Goal: Task Accomplishment & Management: Use online tool/utility

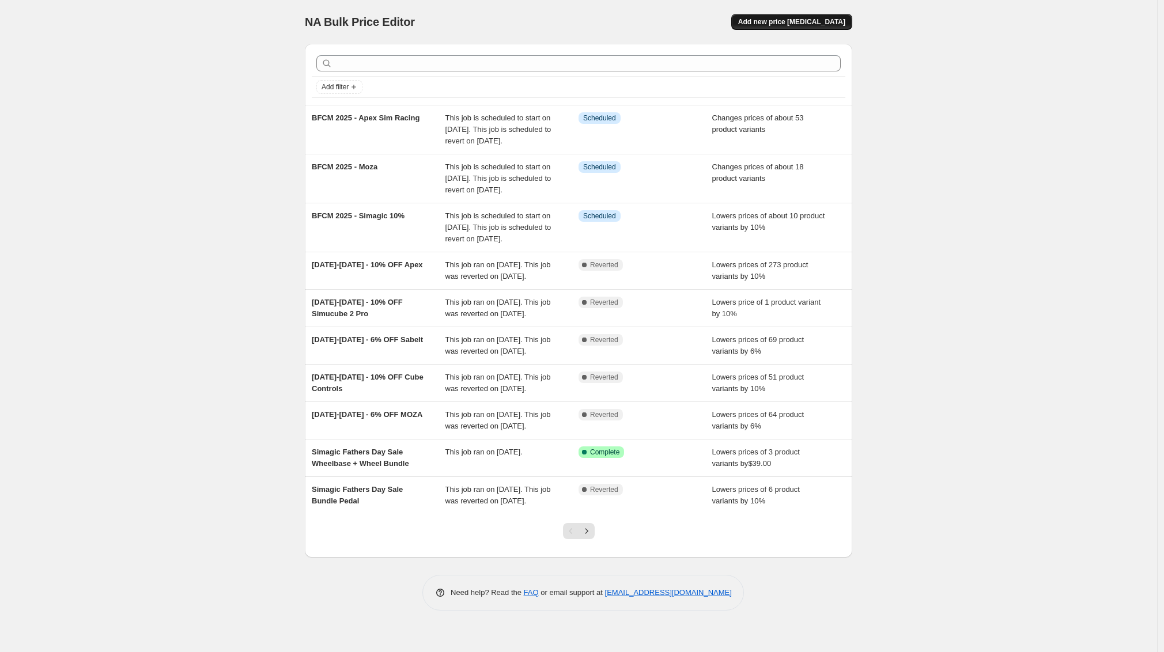
click at [835, 19] on span "Add new price [MEDICAL_DATA]" at bounding box center [791, 21] width 107 height 9
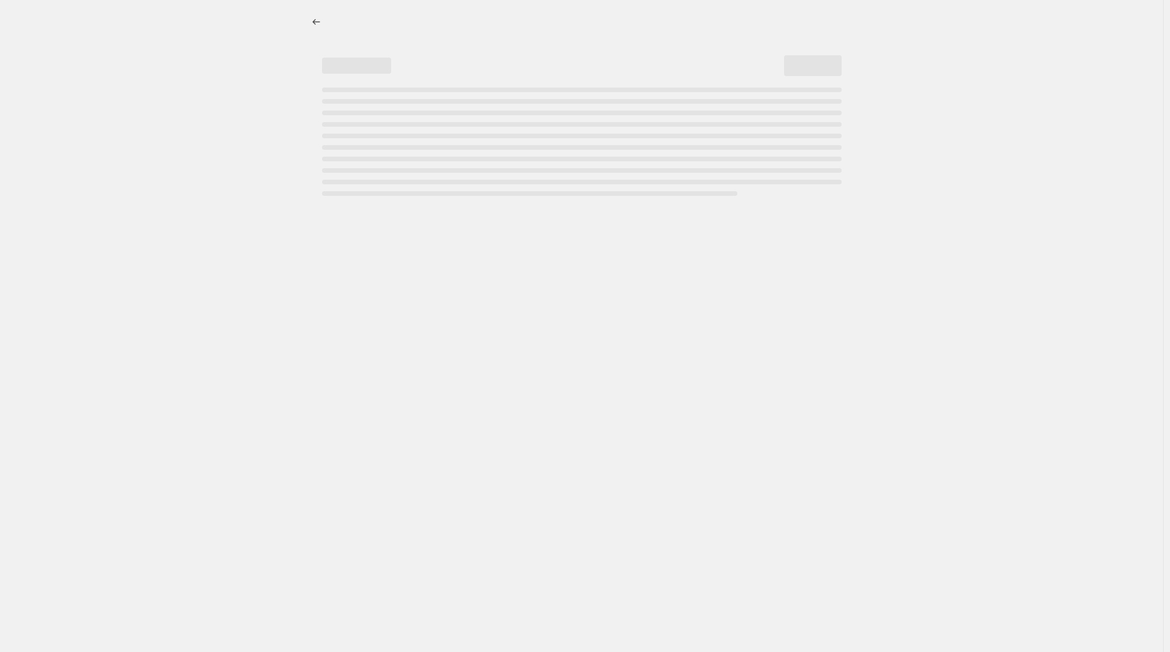
select select "percentage"
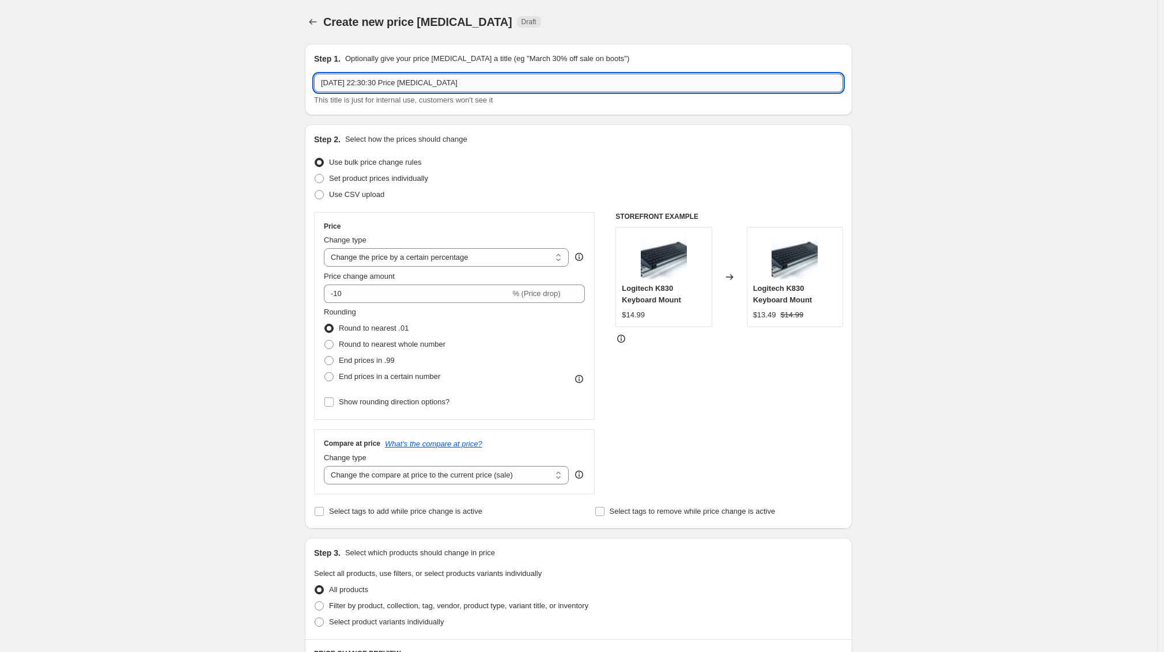
click at [393, 86] on input "9 Oct 2025, 22:30:30 Price change job" at bounding box center [578, 83] width 529 height 18
drag, startPoint x: 418, startPoint y: 84, endPoint x: 497, endPoint y: 90, distance: 78.6
click at [497, 91] on input "SMS Deal October 2025 - R5/R3 + Race" at bounding box center [578, 83] width 529 height 18
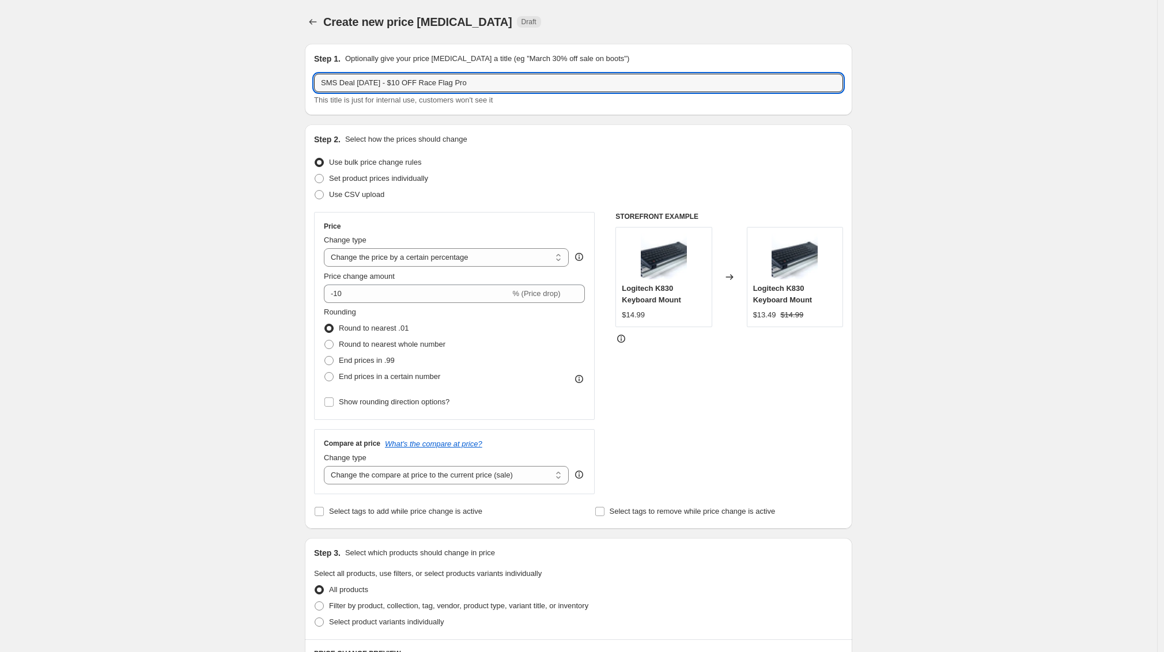
type input "SMS Deal October 2025 - $10 OFF Race Flag Pro"
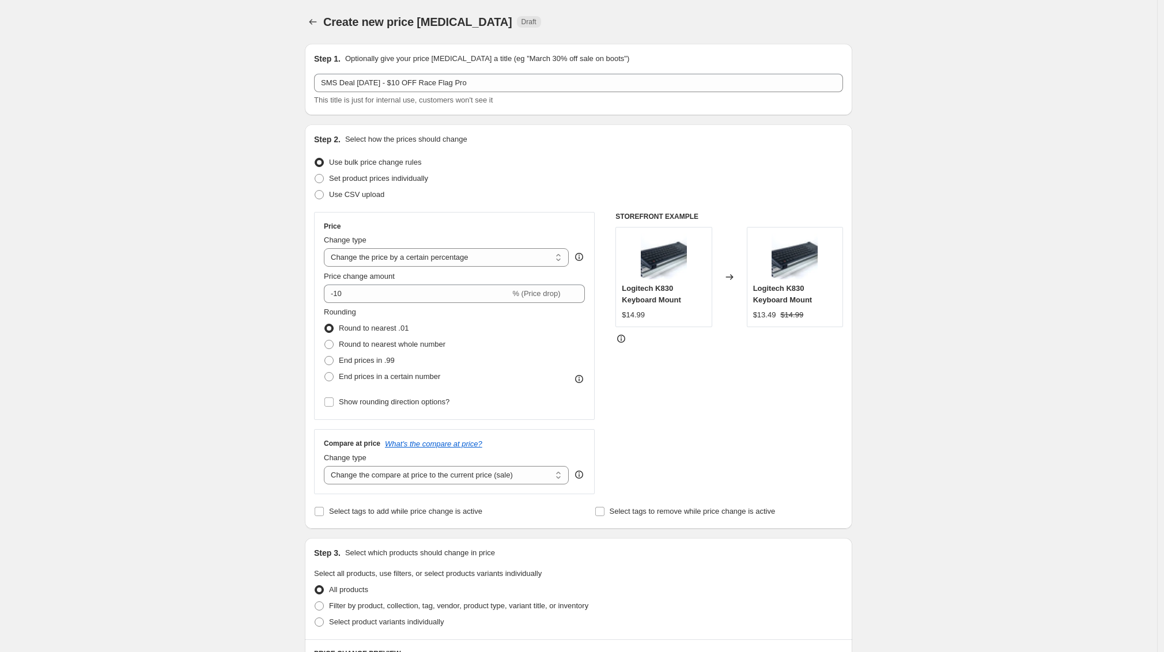
drag, startPoint x: 84, startPoint y: 316, endPoint x: 99, endPoint y: 313, distance: 14.7
click at [89, 314] on div "Create new price change job. This page is ready Create new price change job Dra…" at bounding box center [578, 577] width 1157 height 1155
click at [361, 177] on span "Set product prices individually" at bounding box center [378, 178] width 99 height 9
click at [315, 175] on input "Set product prices individually" at bounding box center [315, 174] width 1 height 1
radio input "true"
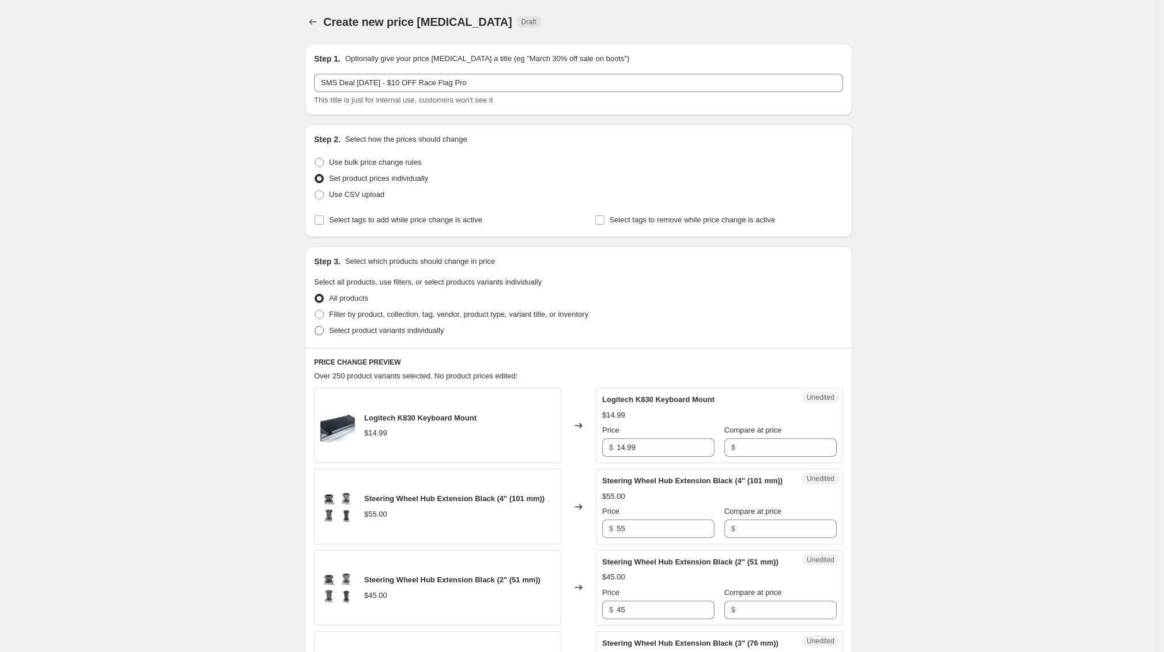
click at [390, 330] on span "Select product variants individually" at bounding box center [386, 330] width 115 height 9
click at [315, 327] on input "Select product variants individually" at bounding box center [315, 326] width 1 height 1
radio input "true"
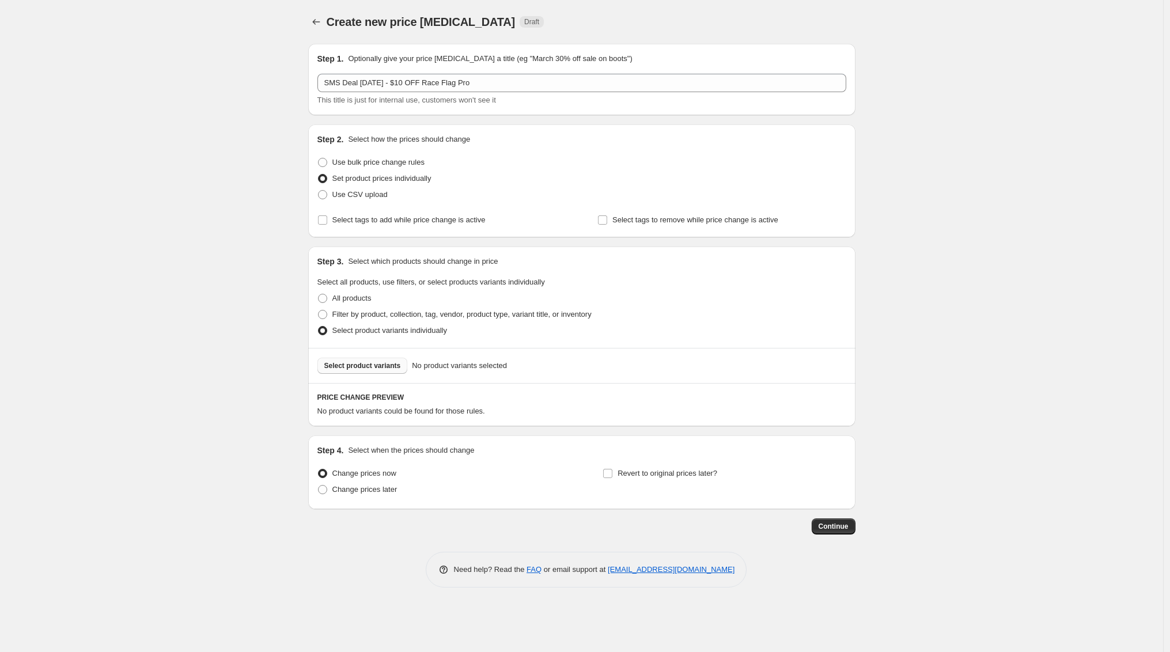
click at [389, 369] on span "Select product variants" at bounding box center [362, 365] width 77 height 9
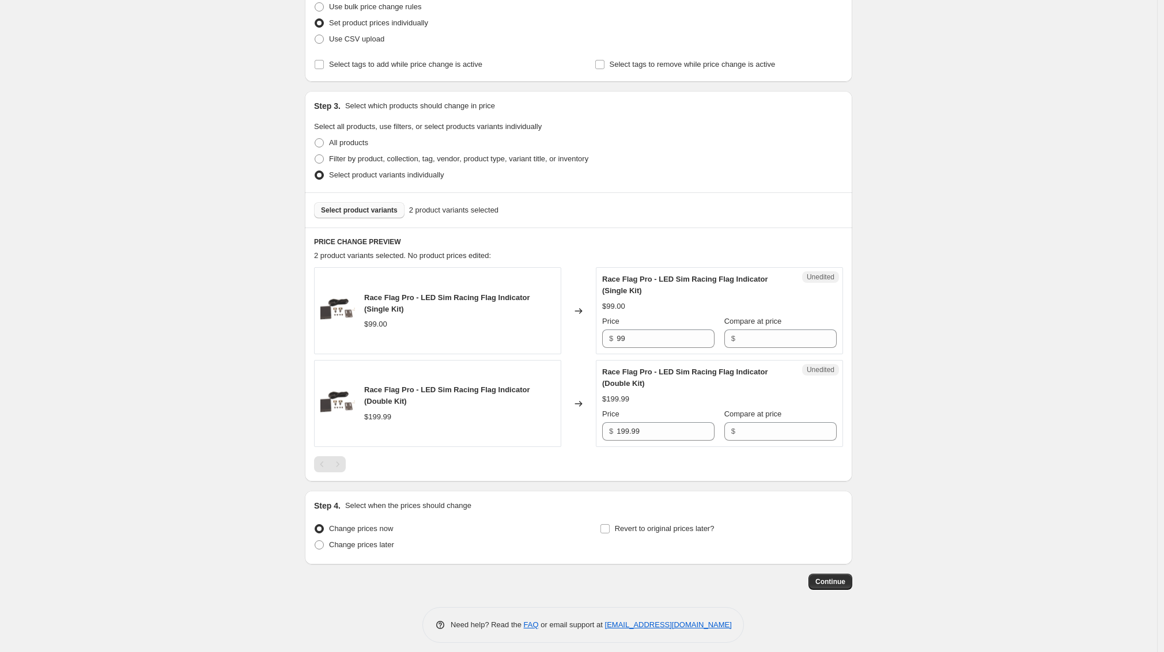
scroll to position [164, 0]
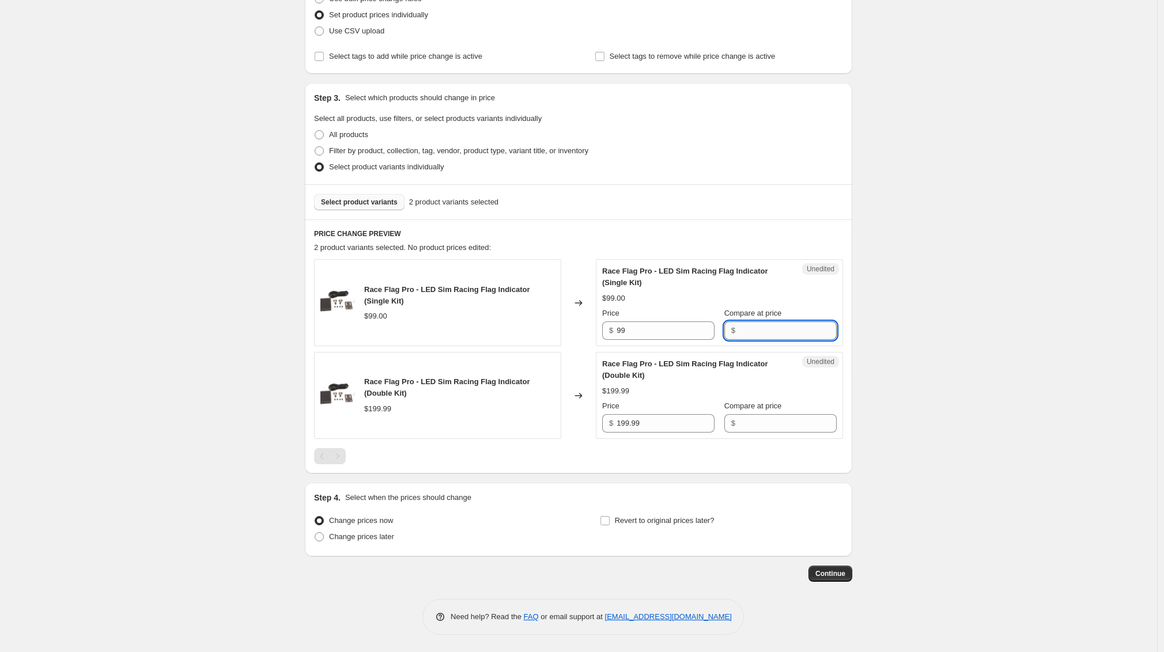
click at [764, 328] on input "Compare at price" at bounding box center [788, 330] width 98 height 18
type input "99"
click at [763, 427] on input "Compare at price" at bounding box center [788, 423] width 98 height 18
type input "199"
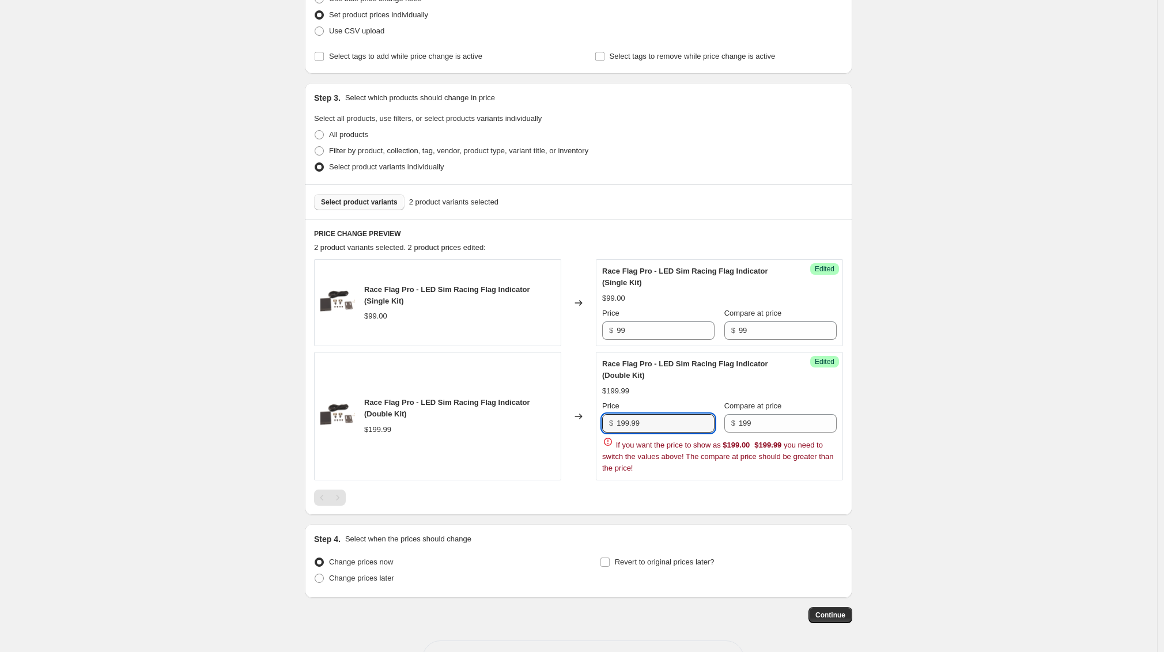
drag, startPoint x: 656, startPoint y: 418, endPoint x: 577, endPoint y: 415, distance: 79.5
click at [577, 415] on div "Race Flag Pro - LED Sim Racing Flag Indicator (Double Kit) $199.99 Changed to S…" at bounding box center [578, 416] width 529 height 128
type input "189"
drag, startPoint x: 616, startPoint y: 327, endPoint x: 584, endPoint y: 330, distance: 32.4
click at [584, 330] on div "Race Flag Pro - LED Sim Racing Flag Indicator (Single Kit) $99.00 Changed to Su…" at bounding box center [578, 302] width 529 height 87
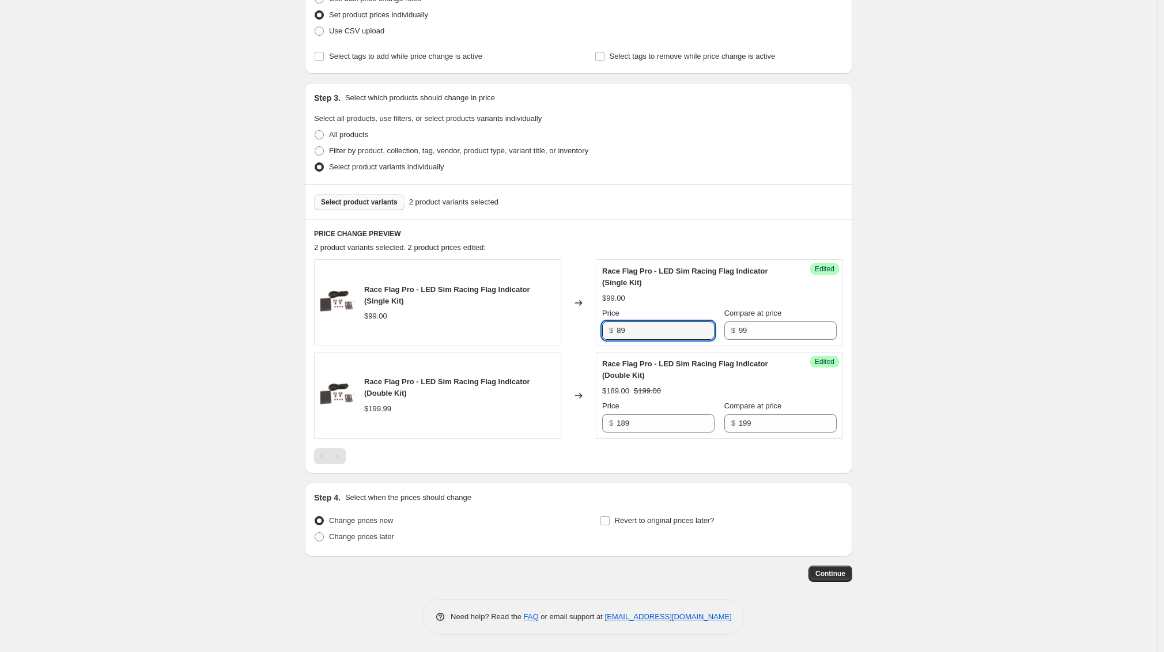
type input "89"
click at [991, 352] on div "Create new price change job. This page is ready Create new price change job Dra…" at bounding box center [578, 244] width 1157 height 816
click at [637, 521] on span "Revert to original prices later?" at bounding box center [665, 520] width 100 height 9
click at [609, 521] on input "Revert to original prices later?" at bounding box center [604, 520] width 9 height 9
checkbox input "true"
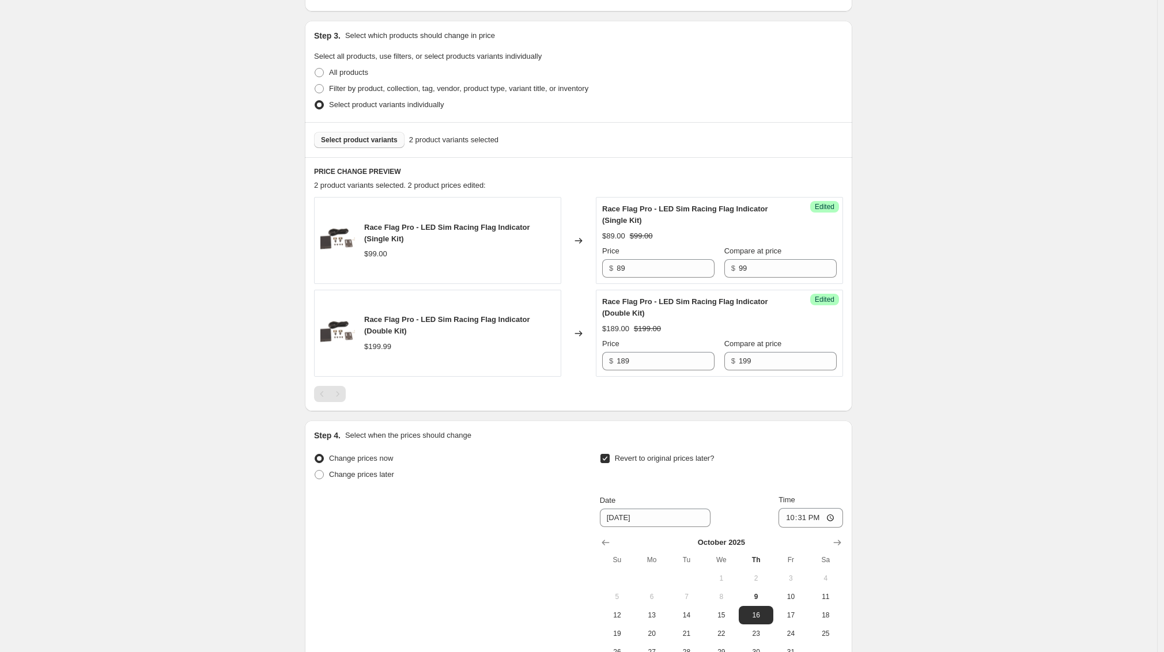
scroll to position [361, 0]
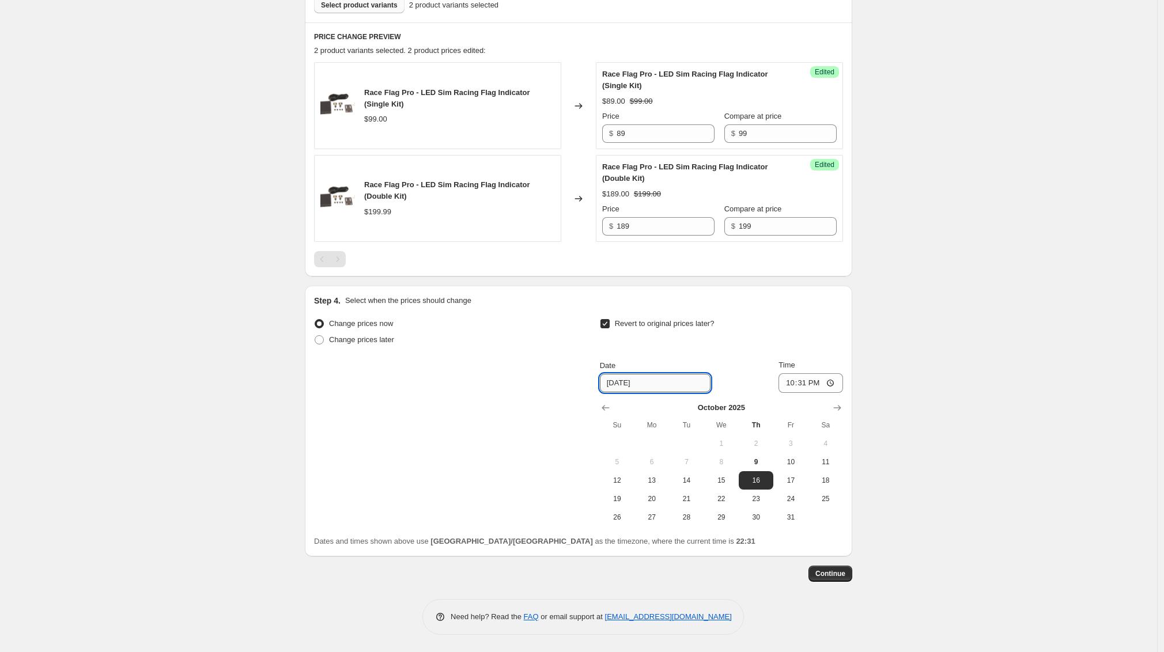
click at [669, 387] on input "10/16/2025" at bounding box center [655, 383] width 111 height 18
click at [797, 517] on span "31" at bounding box center [790, 517] width 25 height 9
type input "10/31/2025"
click at [802, 385] on input "22:31" at bounding box center [810, 383] width 65 height 20
type input "05:59"
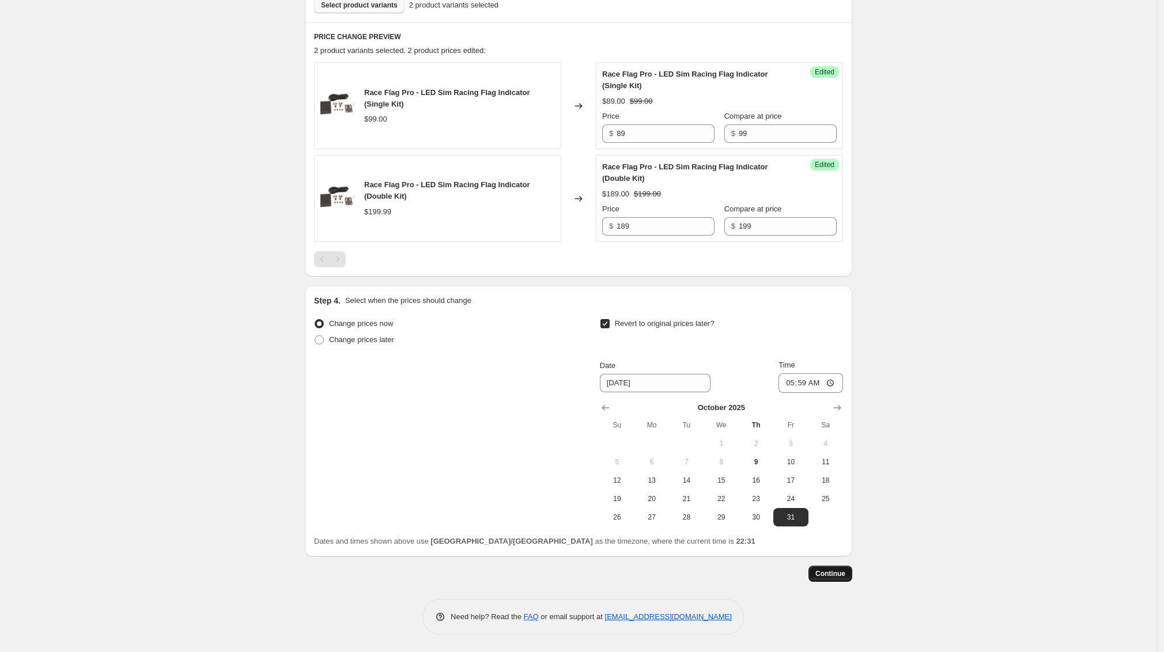
click at [830, 577] on span "Continue" at bounding box center [830, 573] width 30 height 9
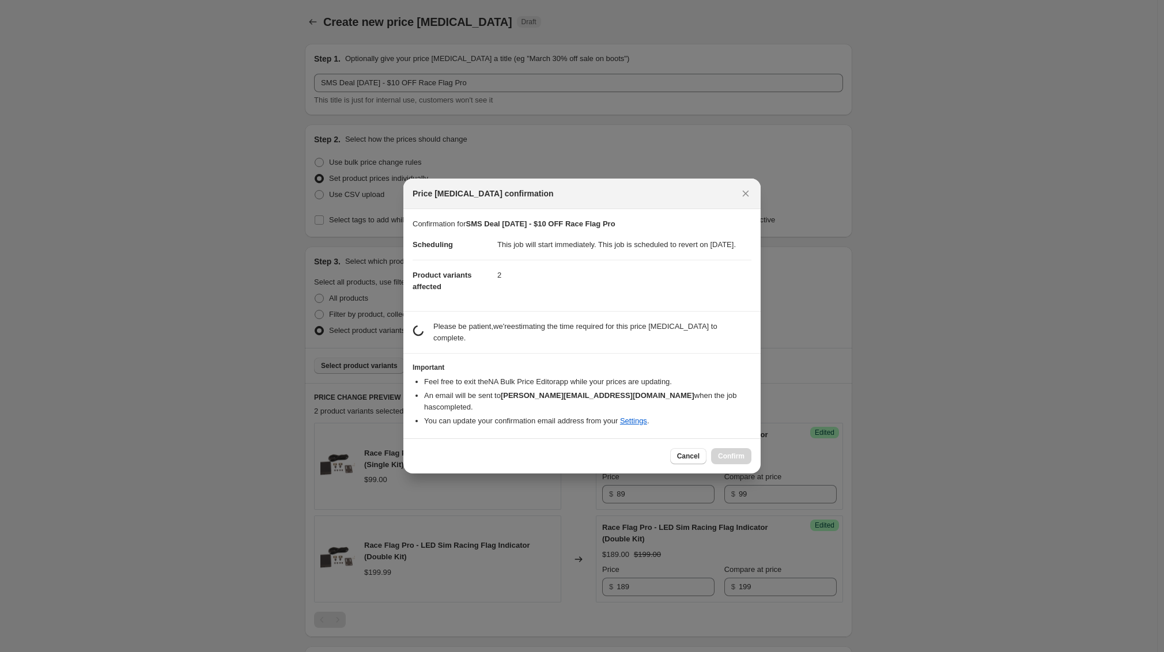
scroll to position [0, 0]
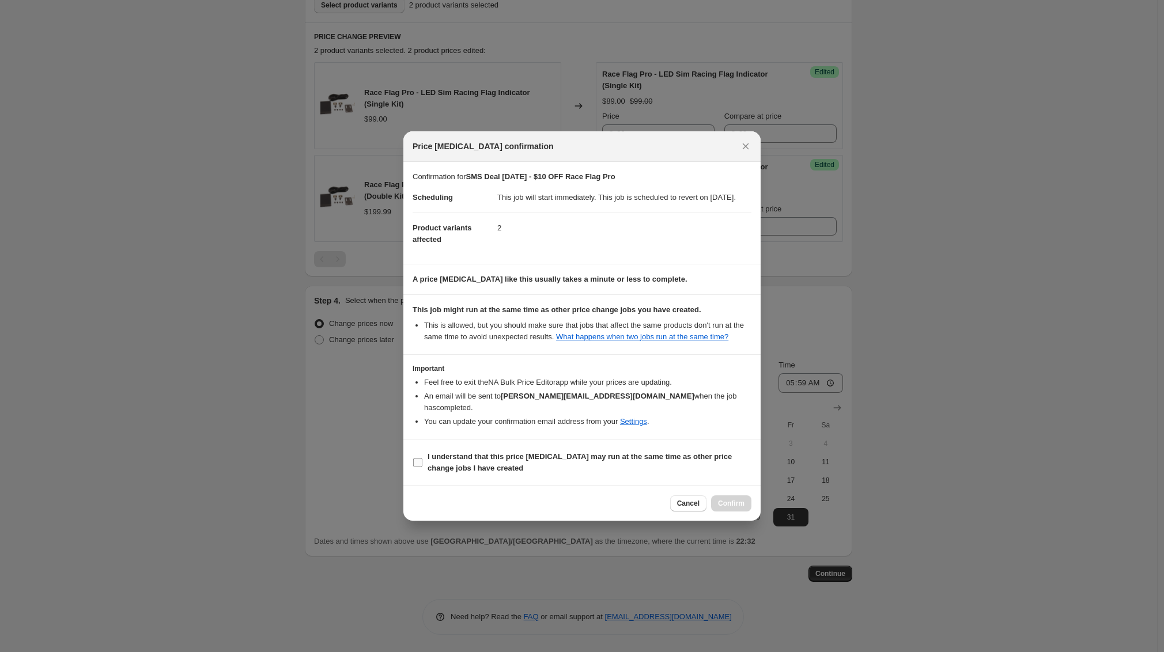
click at [466, 465] on b "I understand that this price change job may run at the same time as other price…" at bounding box center [579, 462] width 304 height 20
click at [422, 465] on input "I understand that this price change job may run at the same time as other price…" at bounding box center [417, 462] width 9 height 9
checkbox input "true"
click at [715, 506] on button "Confirm" at bounding box center [731, 503] width 40 height 16
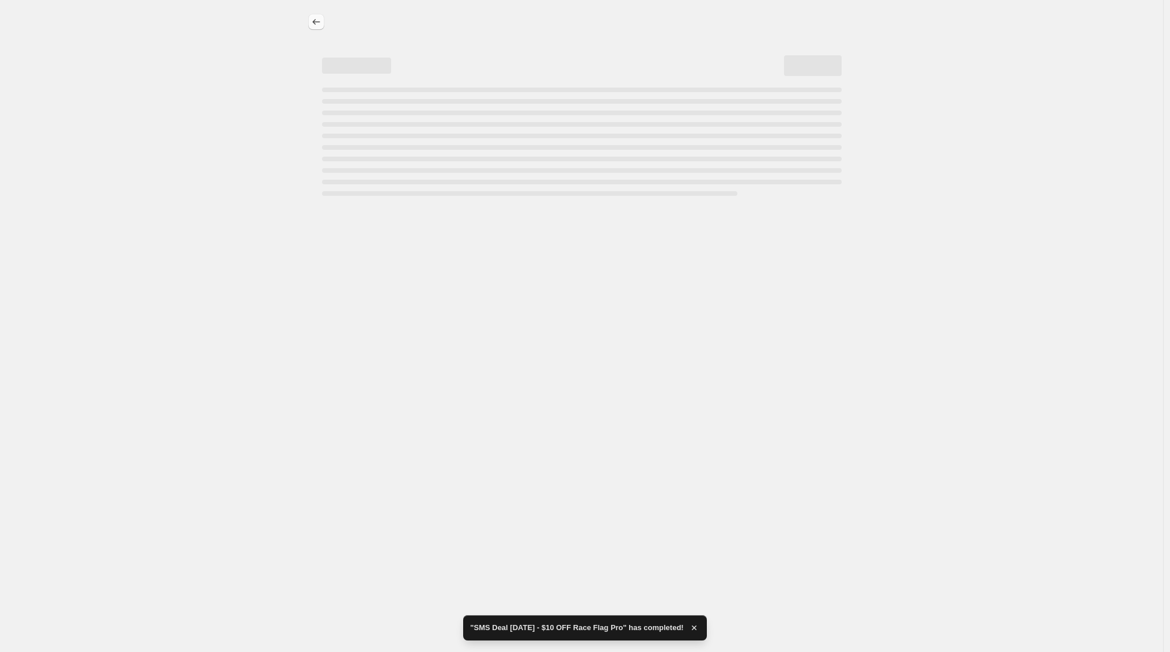
click at [318, 20] on icon "Price change jobs" at bounding box center [316, 22] width 12 height 12
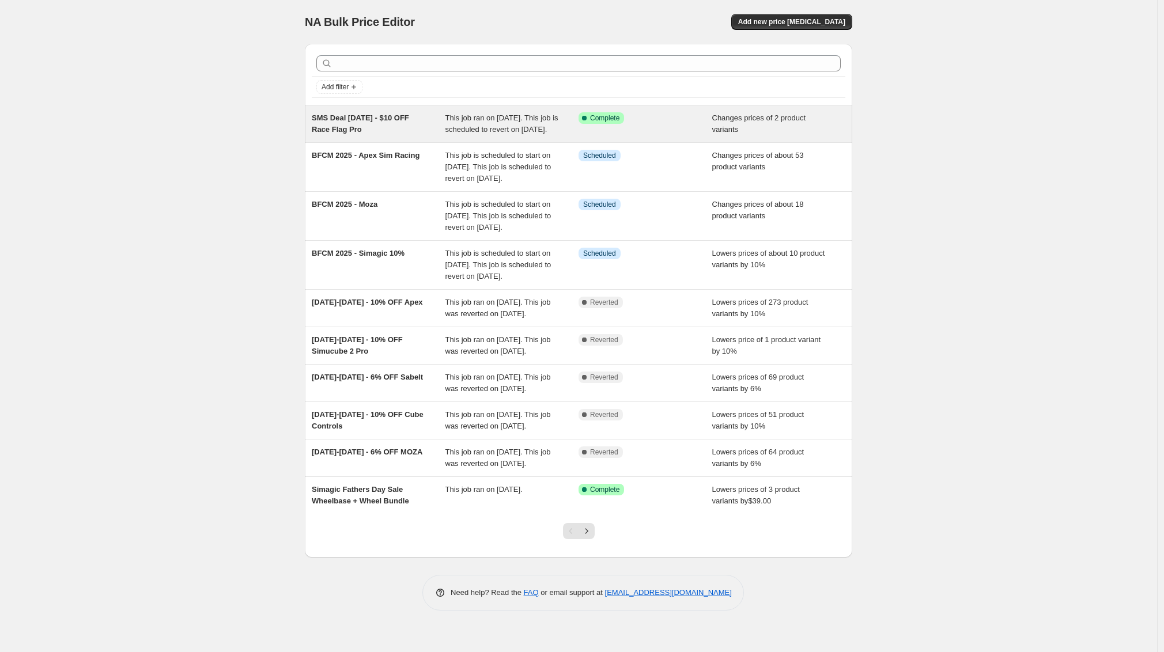
click at [516, 127] on span "This job ran on [DATE]. This job is scheduled to revert on [DATE]." at bounding box center [501, 123] width 113 height 20
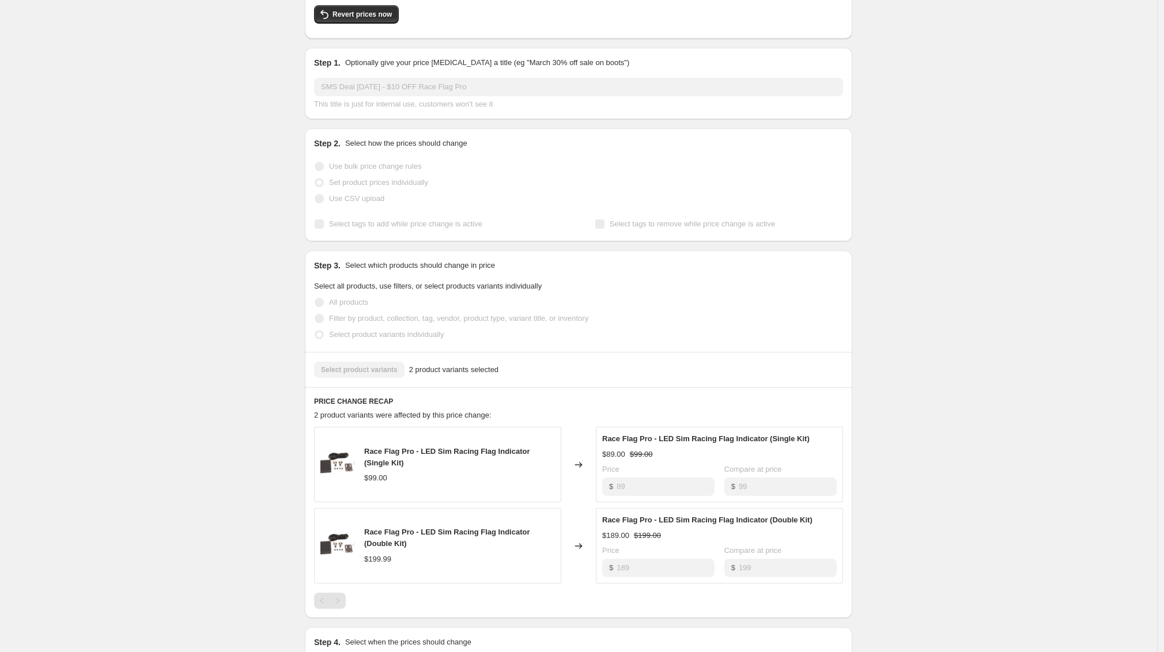
scroll to position [218, 0]
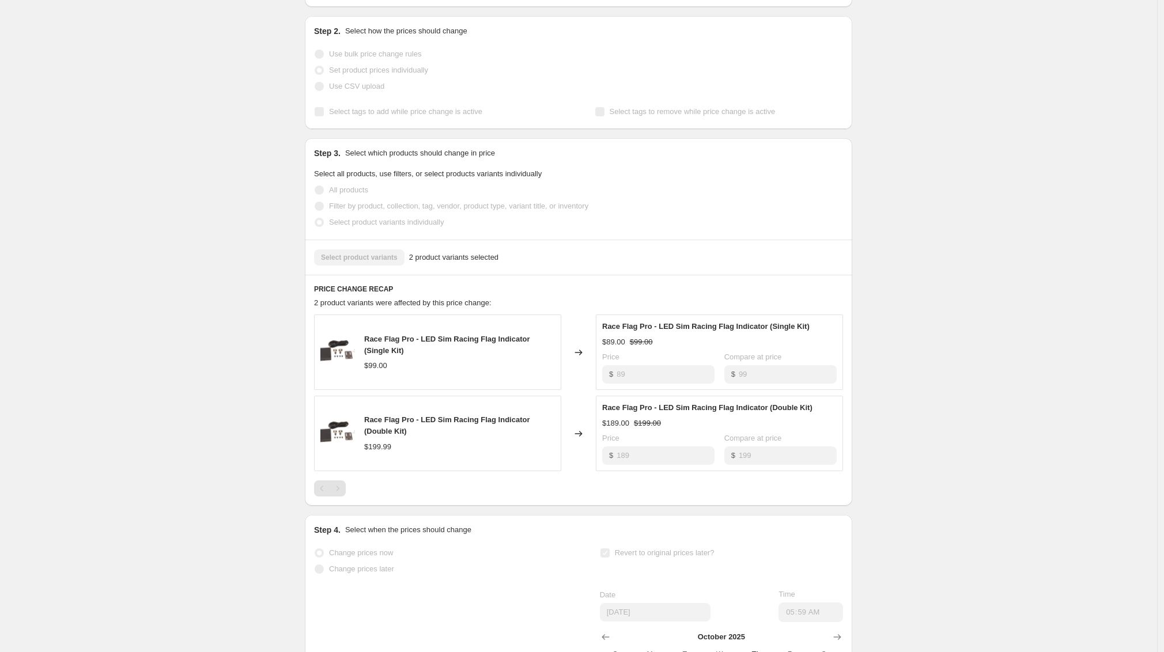
click at [885, 451] on div "SMS Deal October 2025 - $10 OFF Race Flag Pro. This page is ready SMS Deal Octo…" at bounding box center [578, 319] width 1157 height 1074
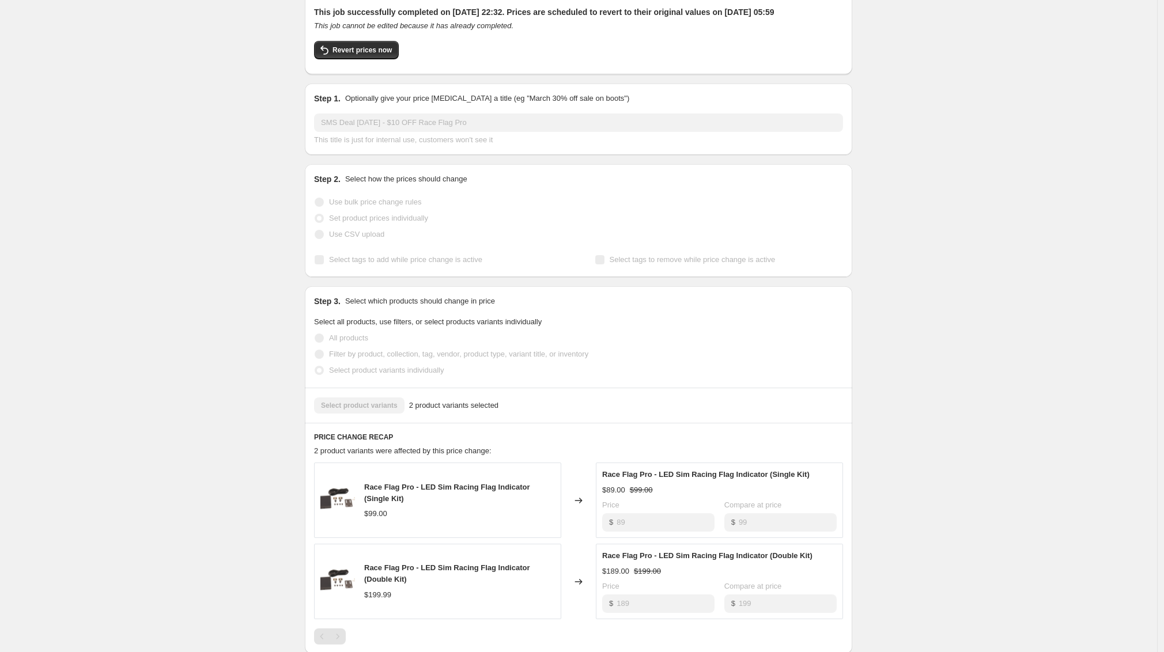
scroll to position [0, 0]
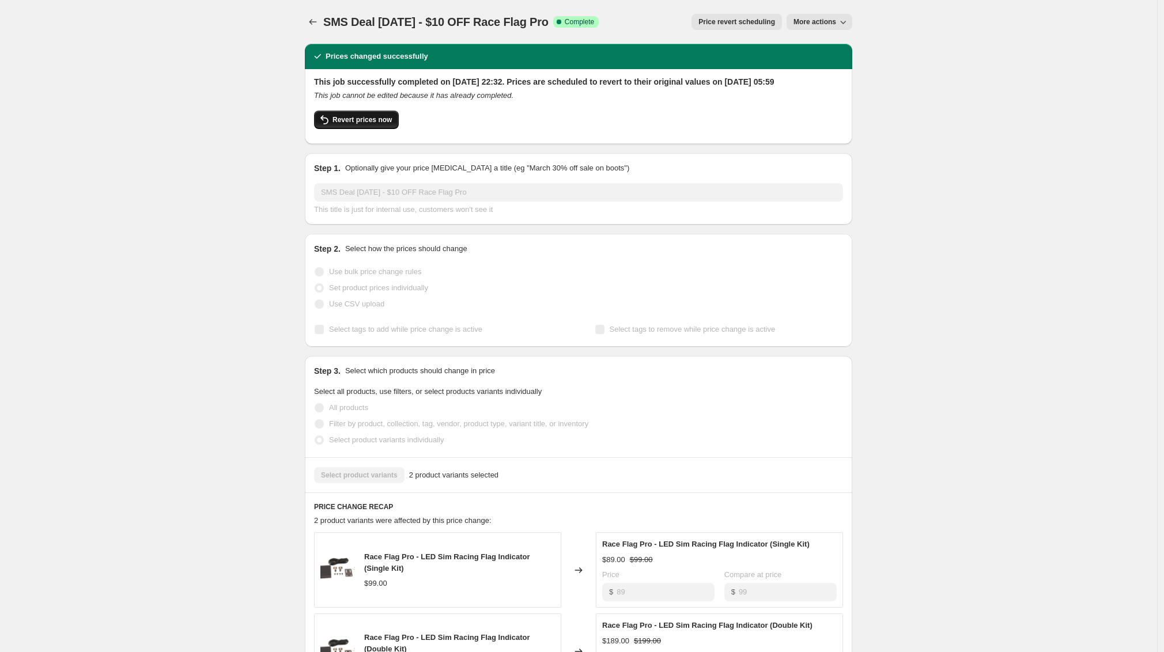
click at [384, 124] on span "Revert prices now" at bounding box center [361, 119] width 59 height 9
checkbox input "false"
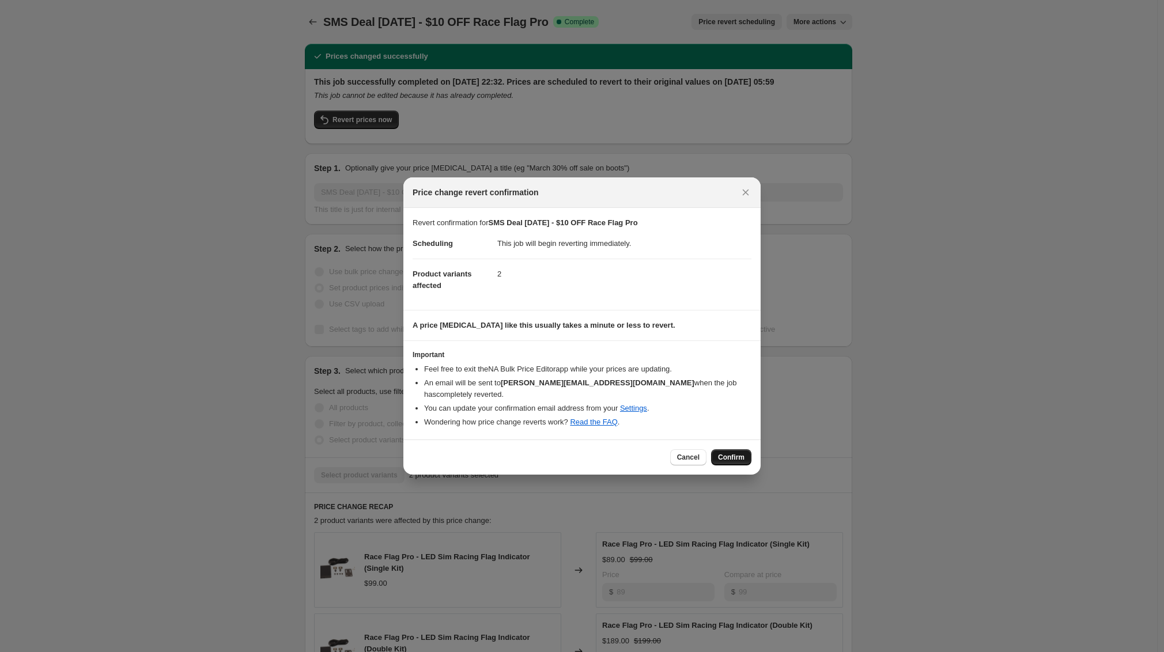
click at [718, 449] on button "Confirm" at bounding box center [731, 457] width 40 height 16
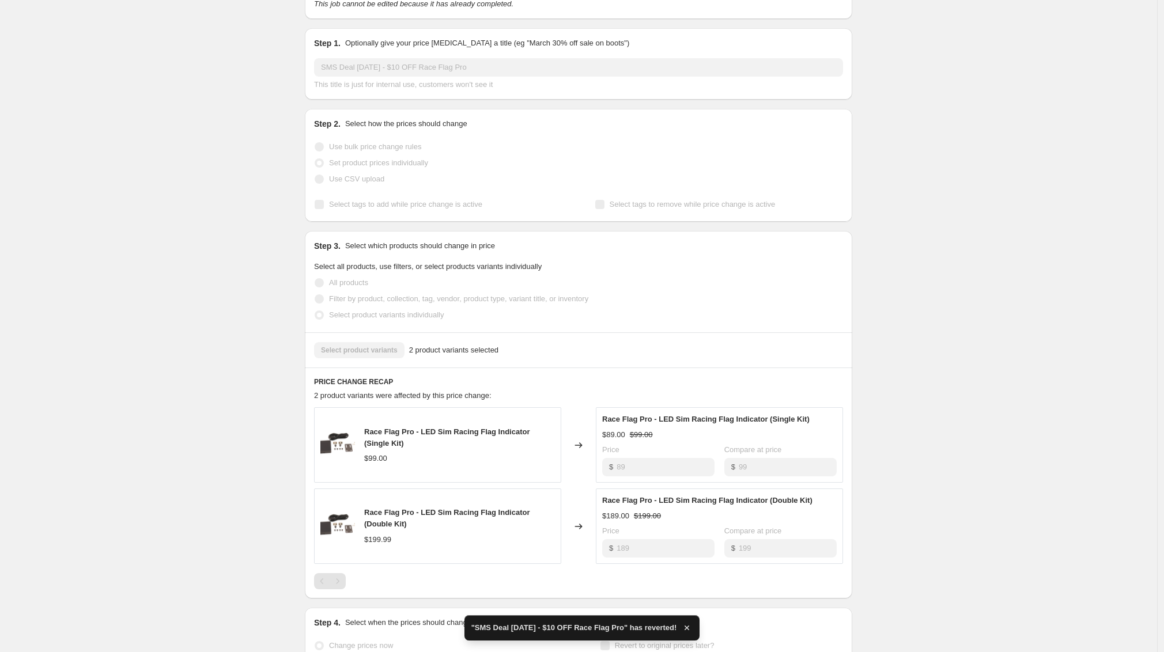
checkbox input "true"
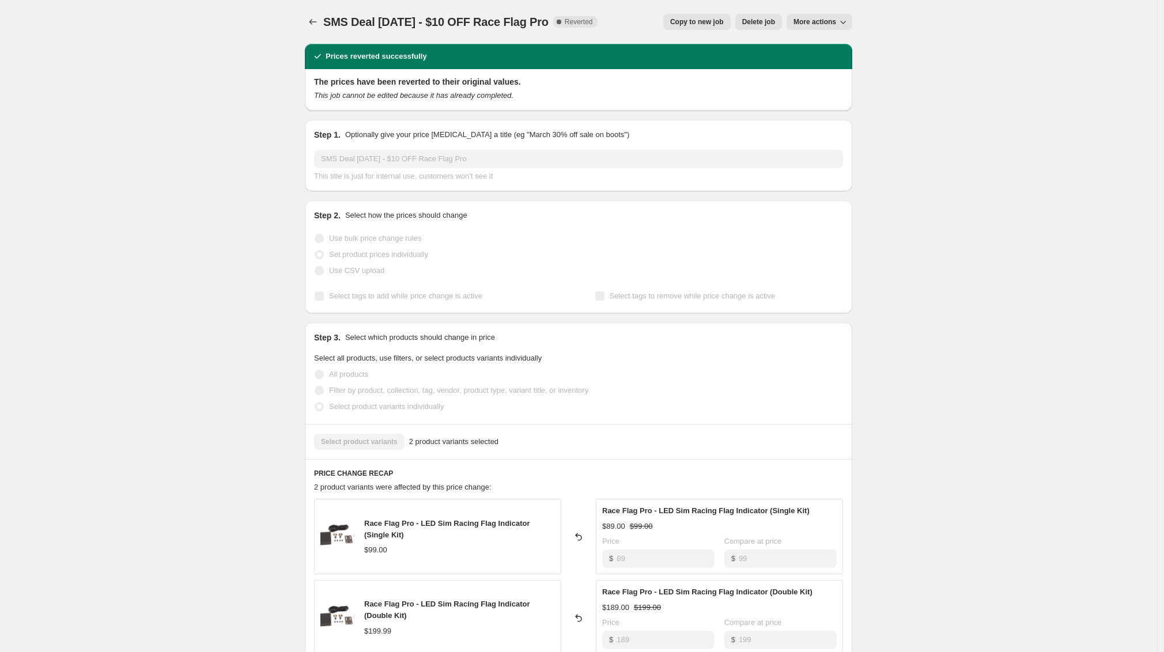
click at [699, 19] on span "Copy to new job" at bounding box center [697, 21] width 54 height 9
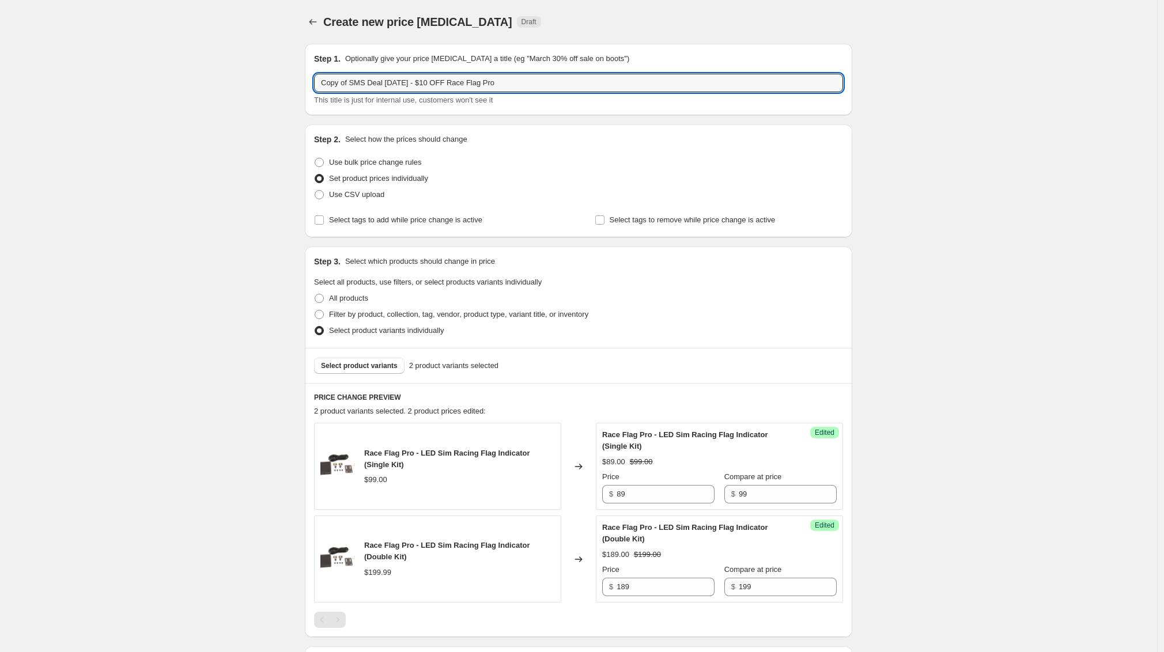
drag, startPoint x: 354, startPoint y: 82, endPoint x: 283, endPoint y: 78, distance: 71.0
click at [282, 78] on div "Create new price change job. This page is ready Create new price change job Dra…" at bounding box center [578, 408] width 1157 height 816
click at [529, 82] on input "SMS Deal October 2025 - $10 OFF Race Flag Pro" at bounding box center [578, 83] width 529 height 18
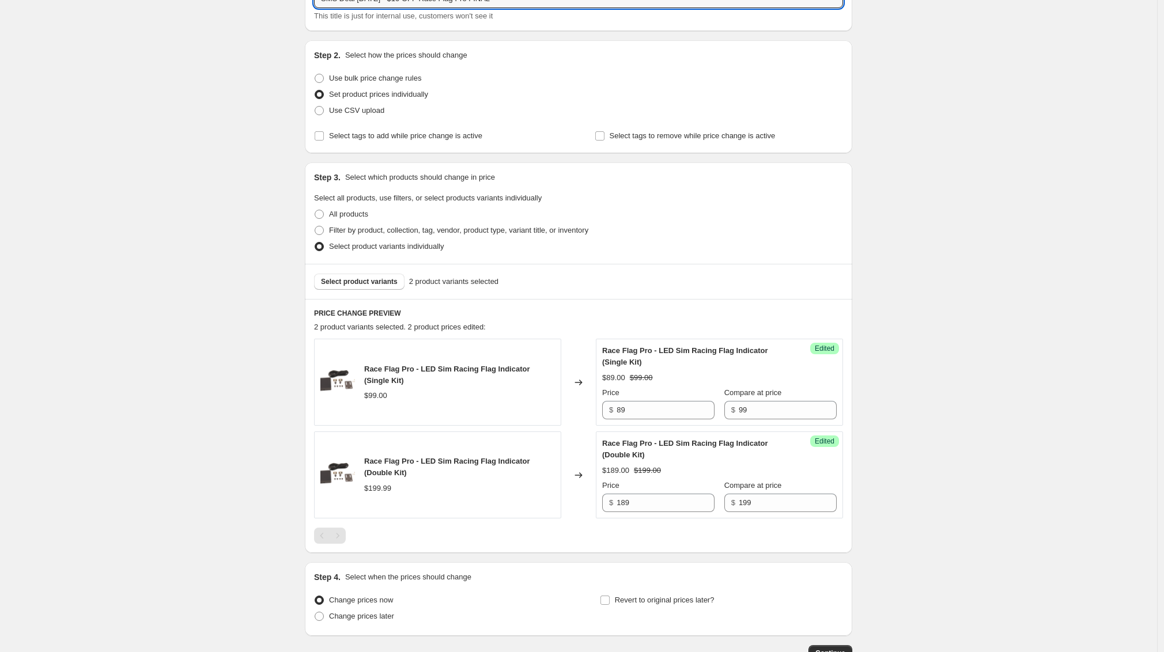
scroll to position [164, 0]
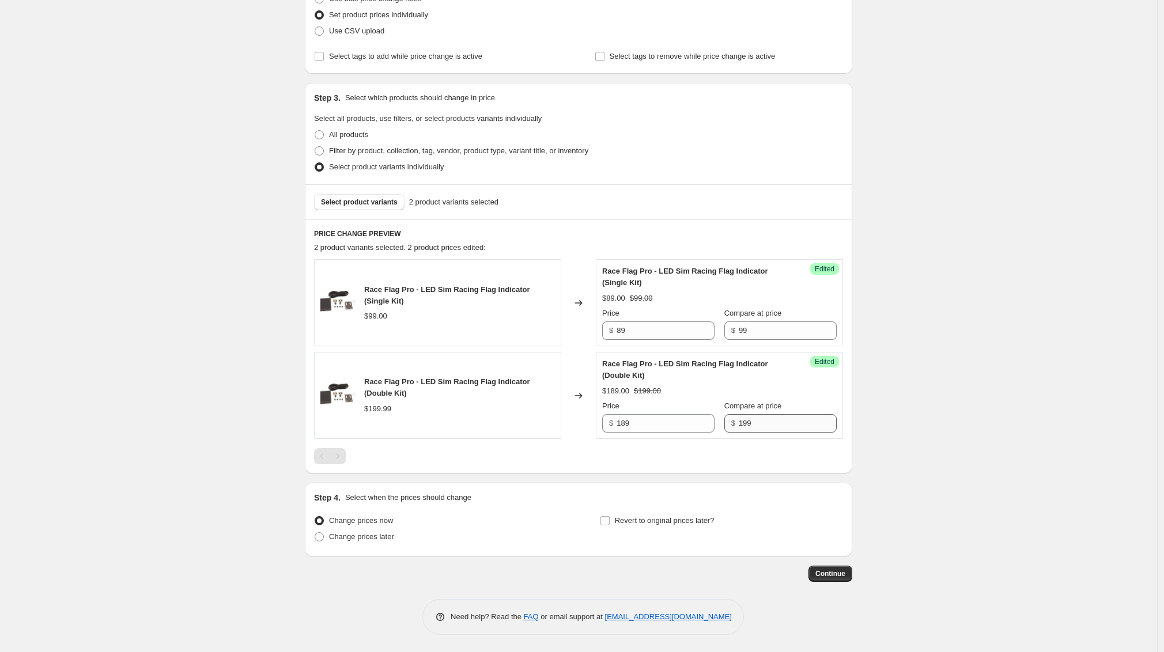
type input "SMS Deal October 2025 - $10 OFF Race Flag Pro FINAL"
click at [772, 425] on input "199" at bounding box center [788, 423] width 98 height 18
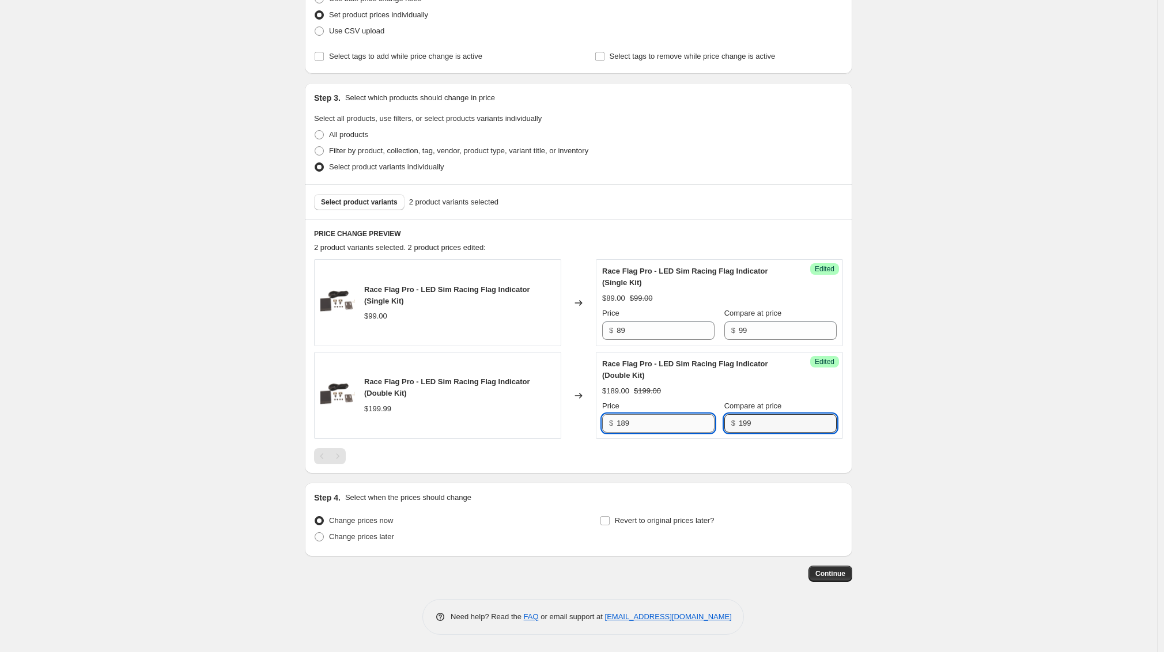
click at [646, 426] on input "189" at bounding box center [665, 423] width 98 height 18
click at [662, 426] on input "189" at bounding box center [665, 423] width 98 height 18
type input "178"
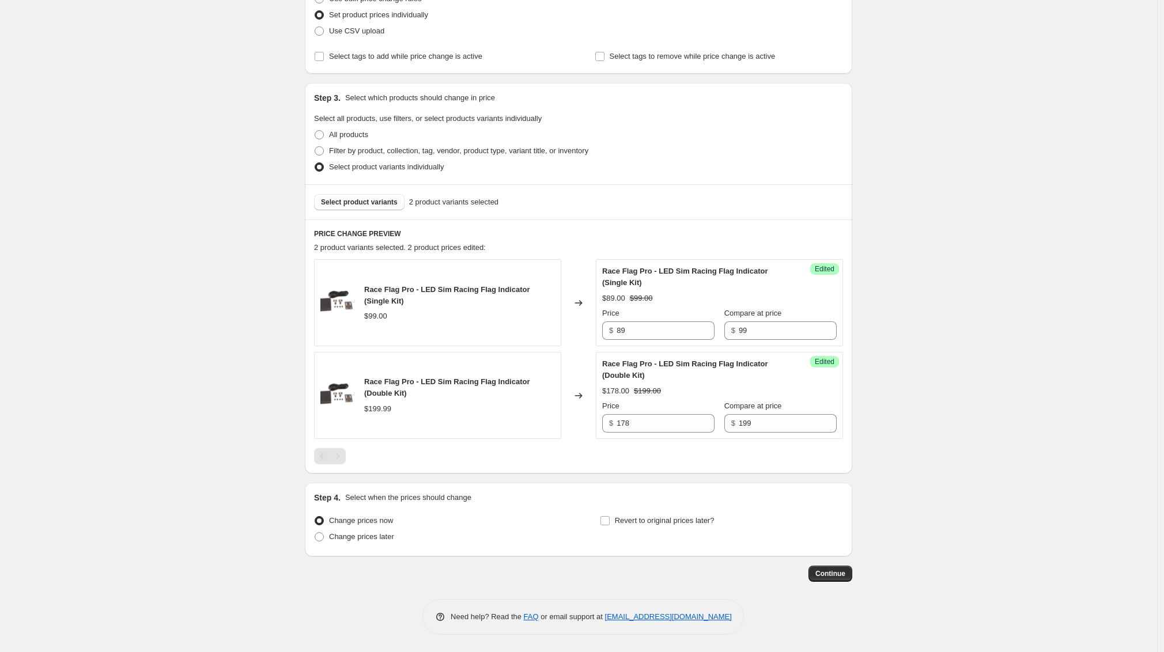
click at [921, 321] on div "Create new price change job. This page is ready Create new price change job Dra…" at bounding box center [578, 244] width 1157 height 816
click at [688, 517] on span "Revert to original prices later?" at bounding box center [665, 520] width 100 height 9
click at [609, 517] on input "Revert to original prices later?" at bounding box center [604, 520] width 9 height 9
checkbox input "true"
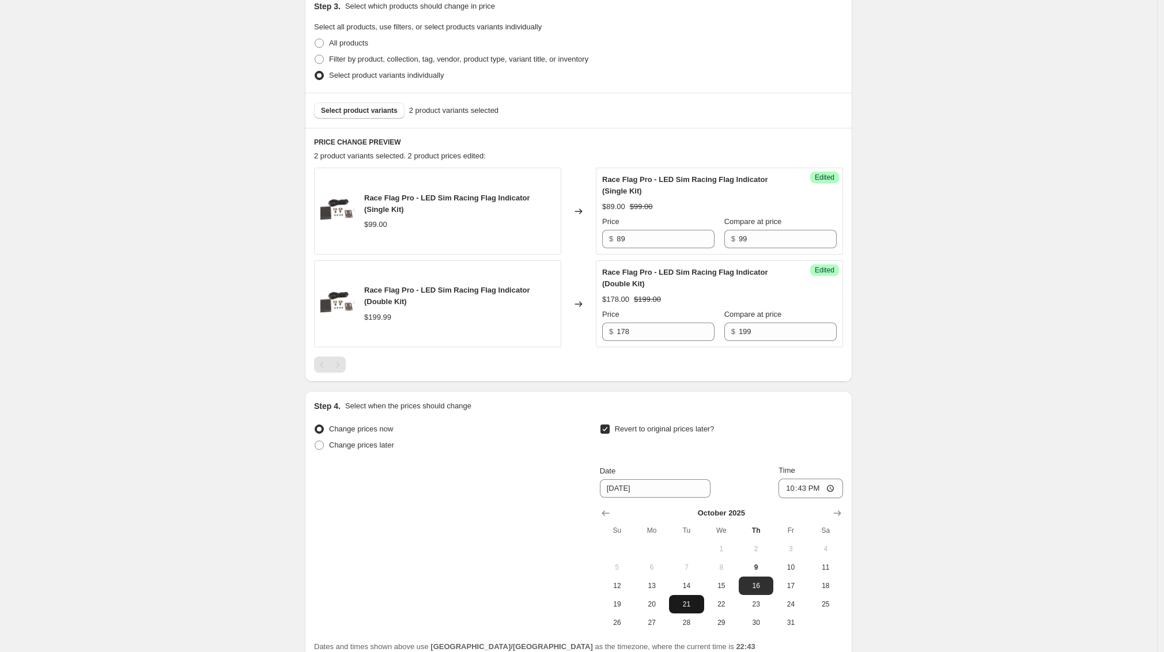
scroll to position [361, 0]
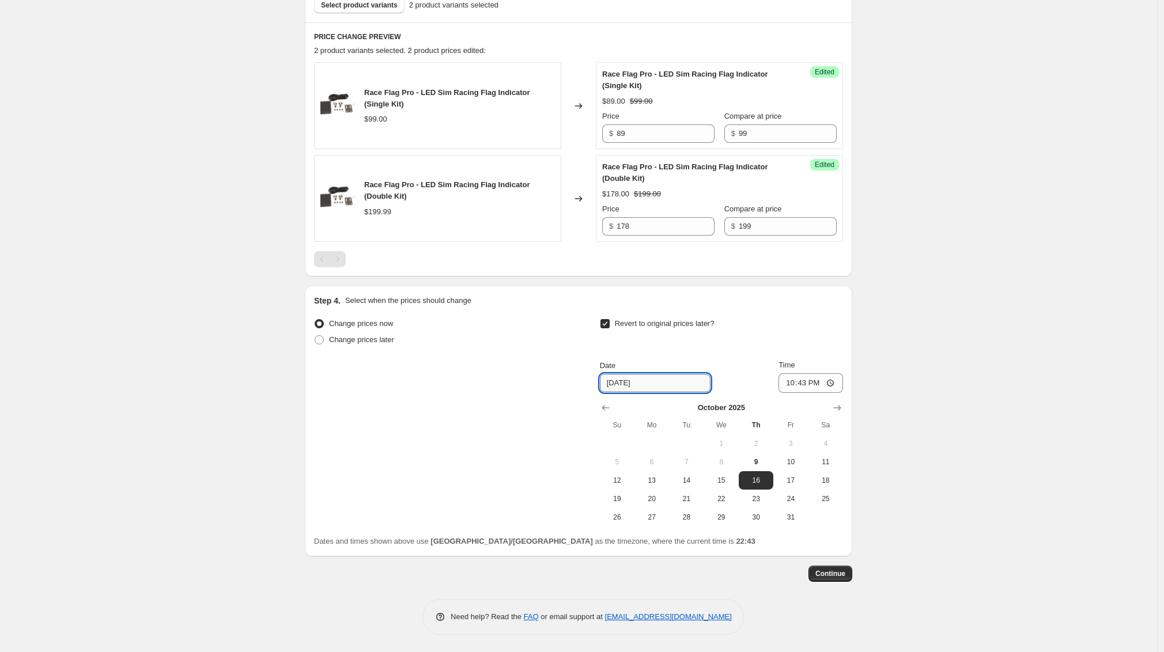
click at [656, 385] on input "10/16/2025" at bounding box center [655, 383] width 111 height 18
click at [795, 514] on span "31" at bounding box center [790, 517] width 25 height 9
type input "10/31/2025"
click at [805, 383] on input "22:43" at bounding box center [810, 383] width 65 height 20
type input "05:59"
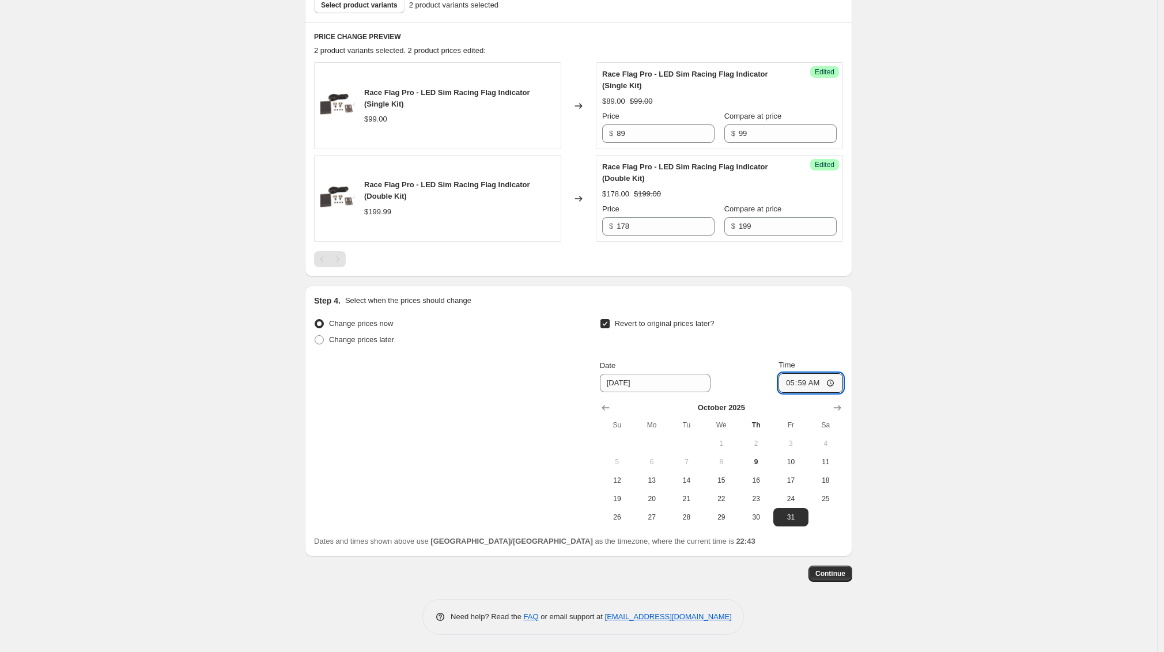
click at [965, 296] on div "Create new price change job. This page is ready Create new price change job Dra…" at bounding box center [578, 145] width 1157 height 1013
drag, startPoint x: 645, startPoint y: 227, endPoint x: 724, endPoint y: 225, distance: 78.4
click at [583, 225] on div "Race Flag Pro - LED Sim Racing Flag Indicator (Double Kit) $199.99 Changed to S…" at bounding box center [578, 198] width 529 height 87
drag, startPoint x: 723, startPoint y: 225, endPoint x: 752, endPoint y: 221, distance: 29.7
click at [724, 225] on div "$ 199" at bounding box center [780, 226] width 112 height 18
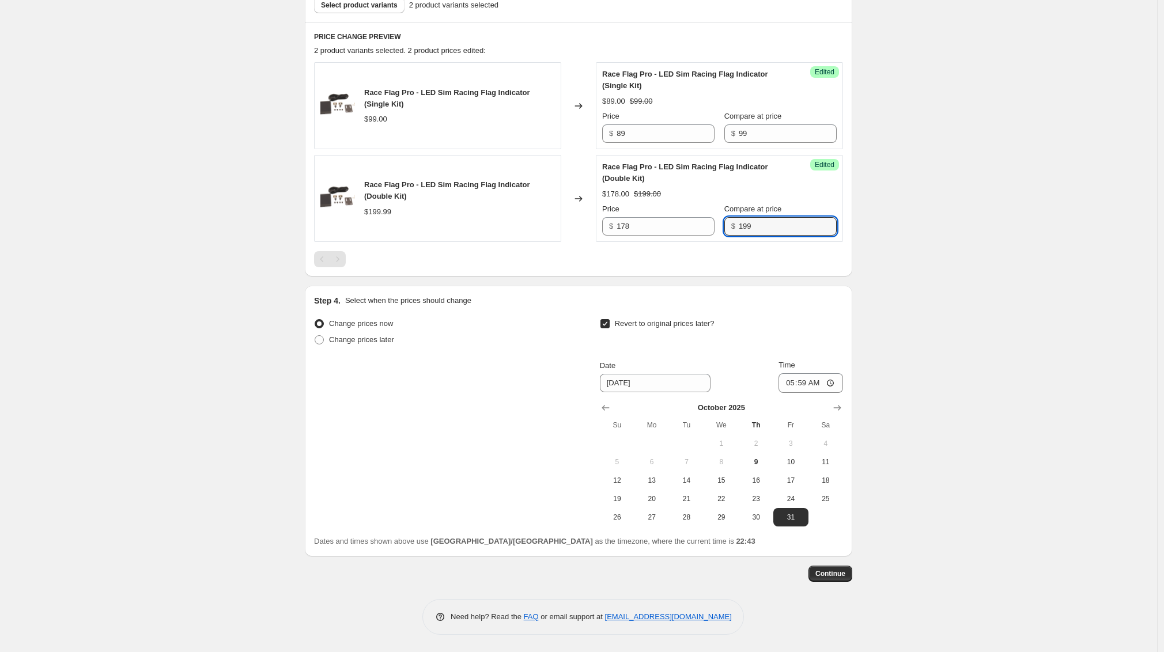
drag, startPoint x: 754, startPoint y: 222, endPoint x: 714, endPoint y: 225, distance: 39.9
click at [691, 218] on div "Price $ 178 Compare at price $ 199" at bounding box center [719, 219] width 234 height 32
click at [739, 229] on input "199" at bounding box center [788, 226] width 98 height 18
drag, startPoint x: 735, startPoint y: 228, endPoint x: 720, endPoint y: 227, distance: 15.6
click at [724, 228] on div "$ 199" at bounding box center [780, 226] width 112 height 18
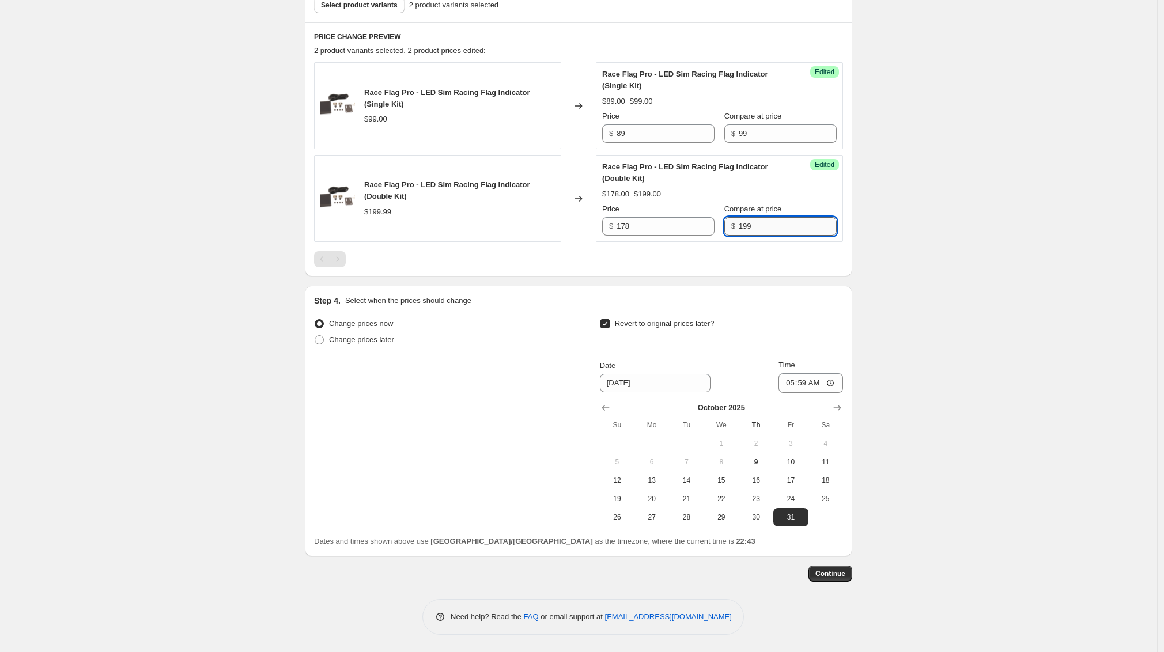
click at [750, 230] on input "199" at bounding box center [788, 226] width 98 height 18
drag, startPoint x: 642, startPoint y: 225, endPoint x: 612, endPoint y: 226, distance: 30.0
click at [609, 228] on div "$ 178" at bounding box center [658, 226] width 112 height 18
click at [664, 228] on input "178" at bounding box center [665, 226] width 98 height 18
drag, startPoint x: 768, startPoint y: 228, endPoint x: 730, endPoint y: 226, distance: 37.5
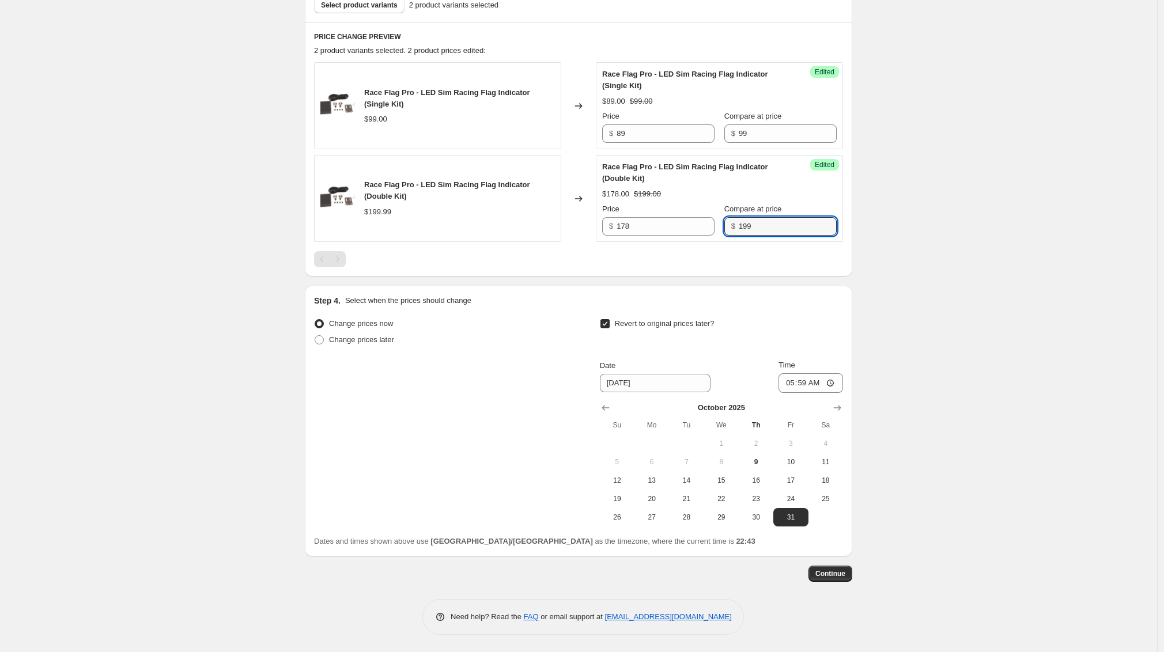
click at [702, 227] on div "Price $ 178 Compare at price $ 199" at bounding box center [719, 219] width 234 height 32
click at [618, 221] on div "$ 178" at bounding box center [658, 226] width 112 height 18
drag, startPoint x: 584, startPoint y: 227, endPoint x: 563, endPoint y: 224, distance: 20.9
click at [563, 225] on div "Race Flag Pro - LED Sim Racing Flag Indicator (Double Kit) $199.99 Changed to S…" at bounding box center [578, 198] width 529 height 87
click at [903, 213] on div "Create new price change job. This page is ready Create new price change job Dra…" at bounding box center [578, 145] width 1157 height 1013
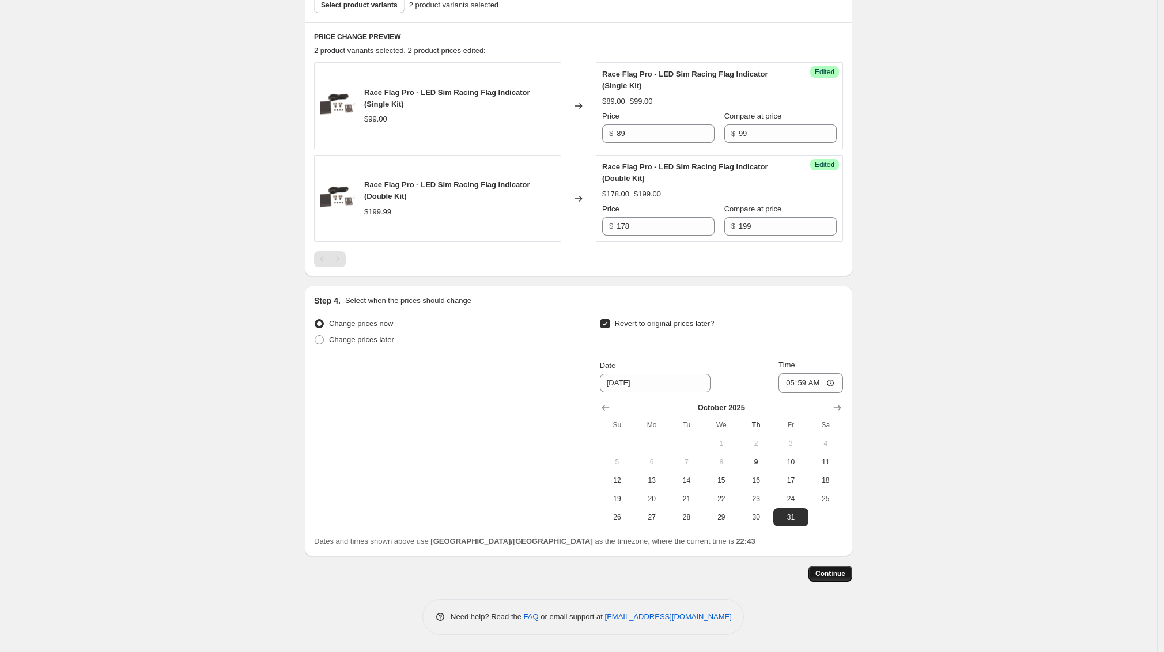
click at [840, 567] on button "Continue" at bounding box center [830, 574] width 44 height 16
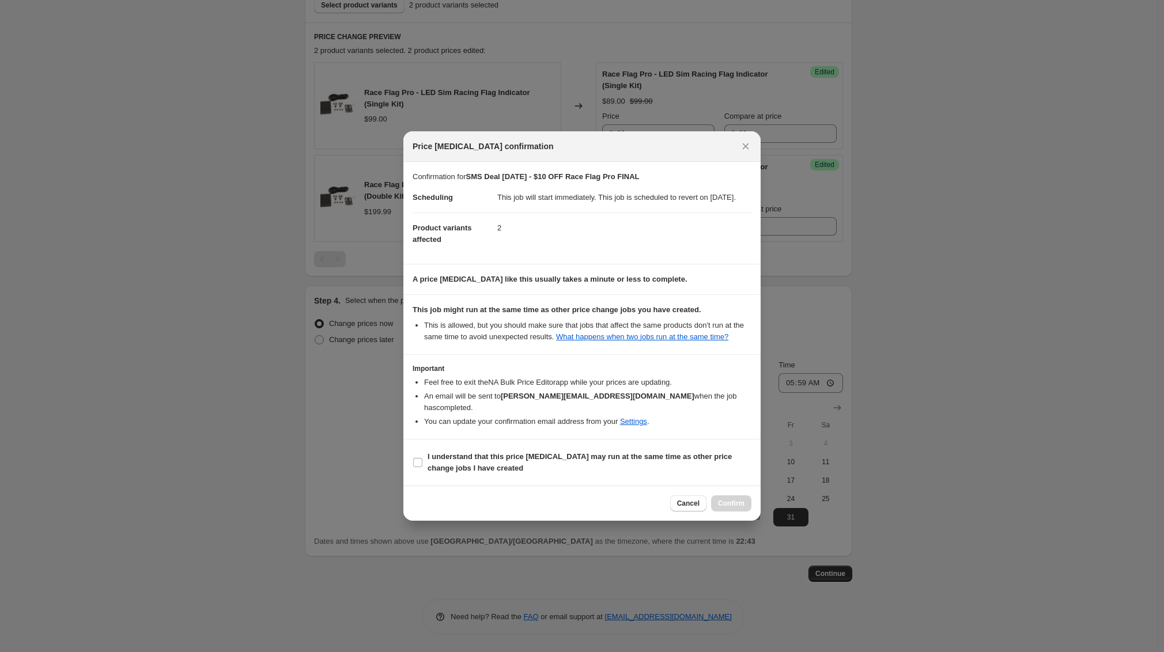
drag, startPoint x: 467, startPoint y: 463, endPoint x: 554, endPoint y: 484, distance: 88.9
click at [469, 464] on b "I understand that this price change job may run at the same time as other price…" at bounding box center [579, 462] width 304 height 20
click at [694, 508] on span "Cancel" at bounding box center [688, 503] width 22 height 9
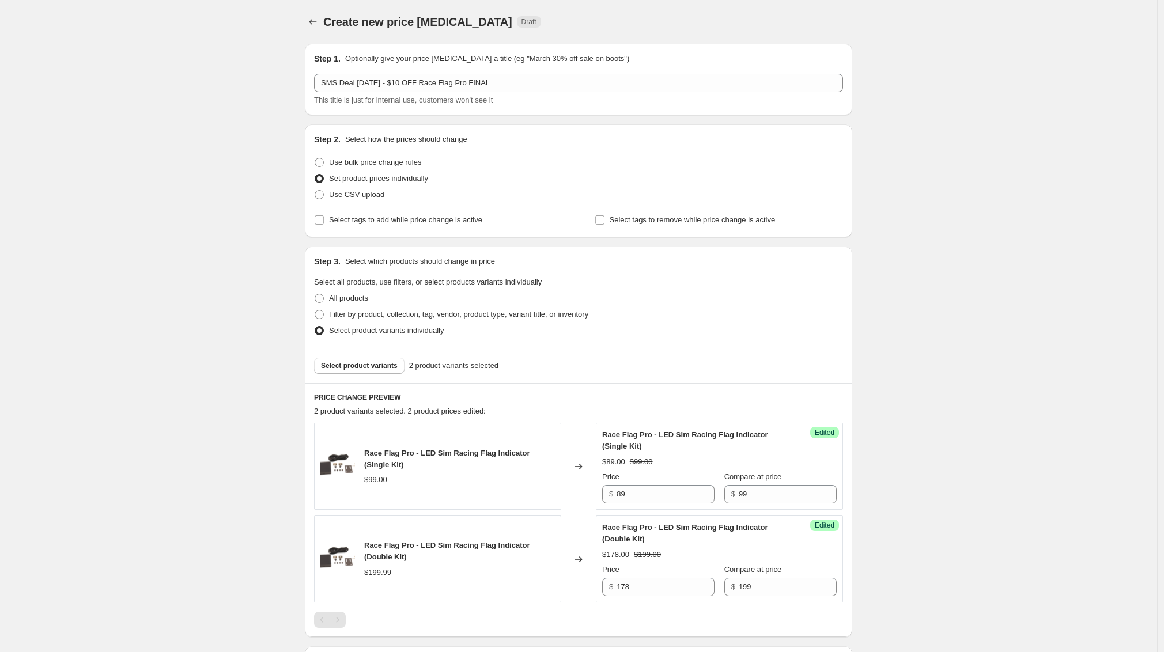
scroll to position [361, 0]
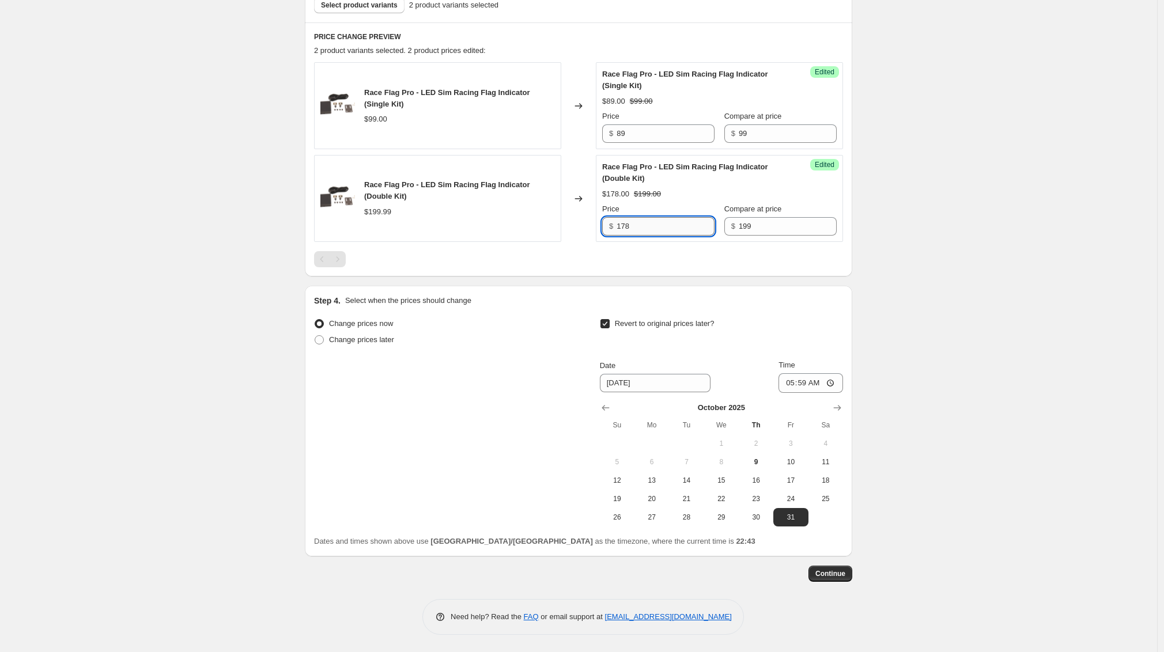
drag, startPoint x: 608, startPoint y: 224, endPoint x: 638, endPoint y: 224, distance: 30.0
click at [616, 223] on div "$ 178" at bounding box center [658, 226] width 112 height 18
click at [638, 224] on input "178" at bounding box center [665, 226] width 98 height 18
drag, startPoint x: 641, startPoint y: 224, endPoint x: 609, endPoint y: 222, distance: 31.1
click at [609, 222] on div "$ 178" at bounding box center [658, 226] width 112 height 18
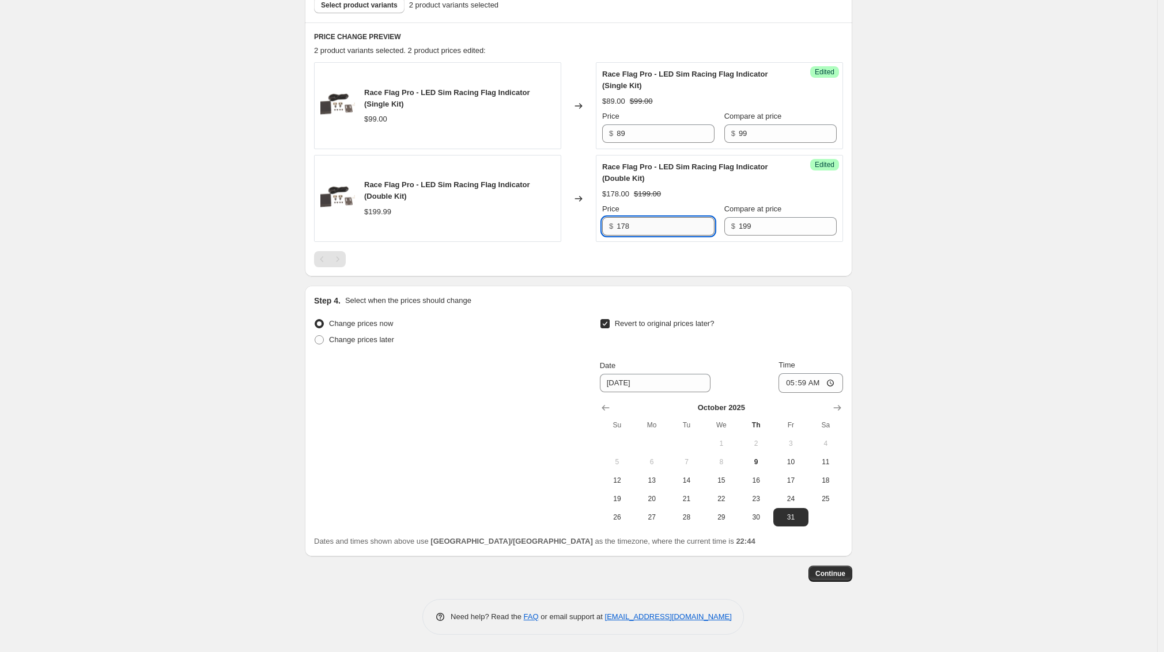
click at [647, 226] on input "178" at bounding box center [665, 226] width 98 height 18
type input "179"
click at [1005, 261] on div "Create new price change job. This page is ready Create new price change job Dra…" at bounding box center [578, 145] width 1157 height 1013
click at [844, 577] on span "Continue" at bounding box center [830, 573] width 30 height 9
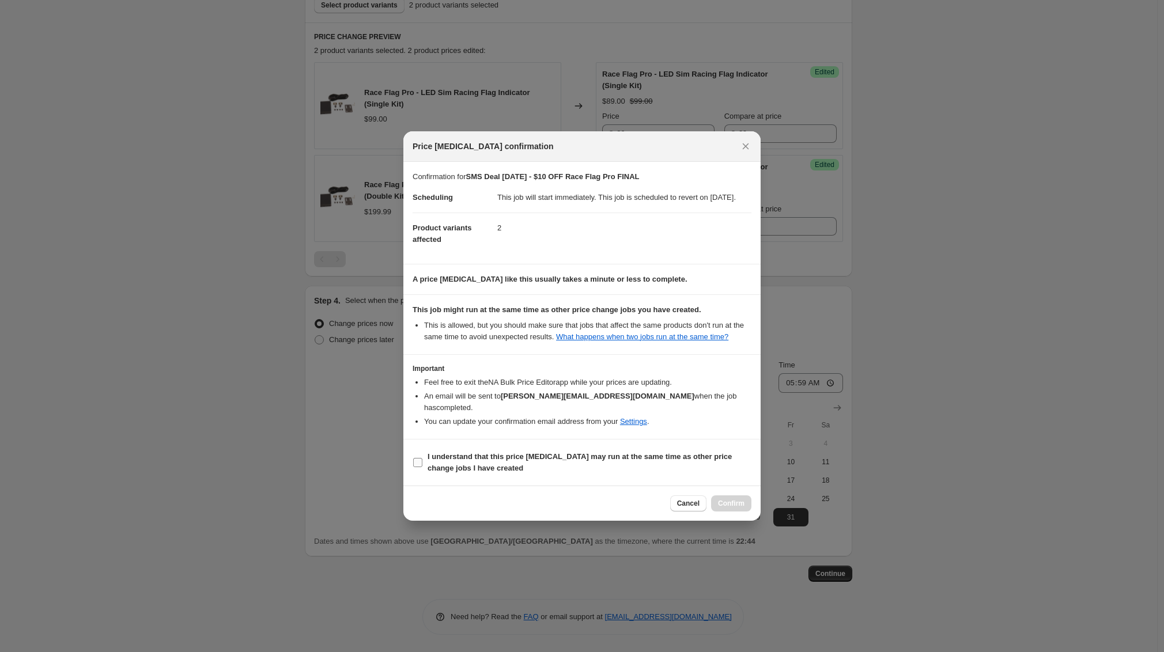
drag, startPoint x: 463, startPoint y: 463, endPoint x: 552, endPoint y: 477, distance: 90.4
click at [463, 463] on b "I understand that this price change job may run at the same time as other price…" at bounding box center [579, 462] width 304 height 20
click at [422, 463] on input "I understand that this price change job may run at the same time as other price…" at bounding box center [417, 462] width 9 height 9
checkbox input "true"
click at [729, 508] on span "Confirm" at bounding box center [731, 503] width 26 height 9
